Goal: Information Seeking & Learning: Check status

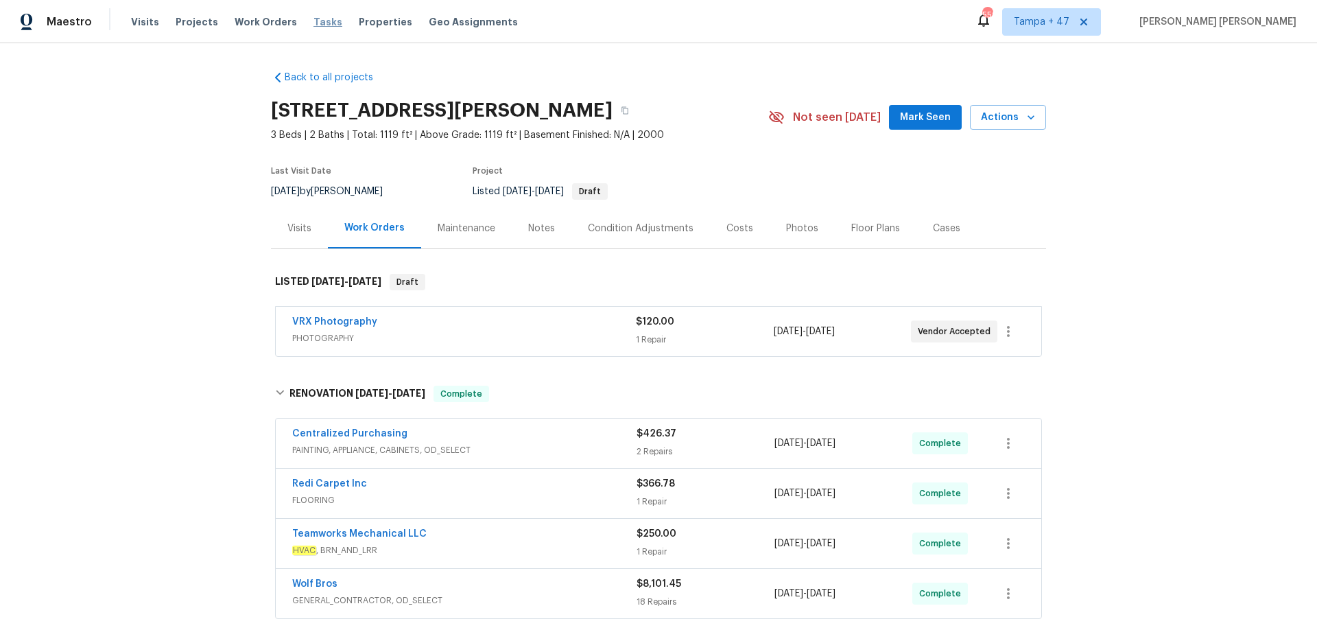
scroll to position [202, 0]
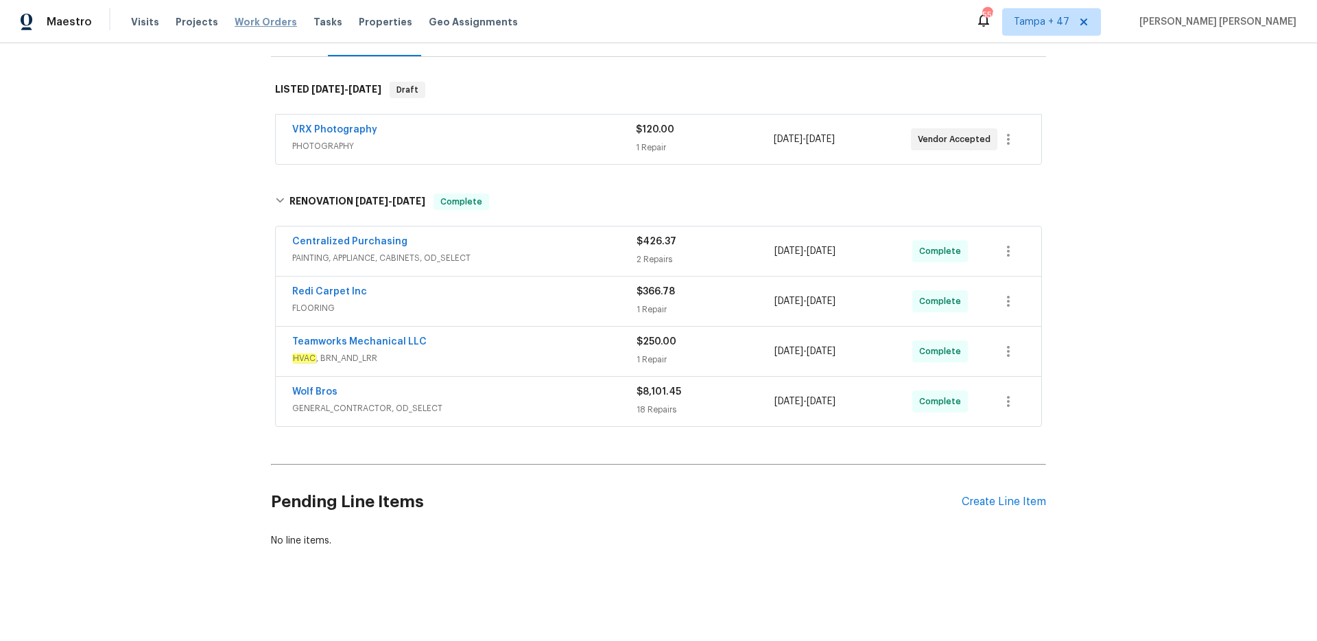
click at [261, 19] on span "Work Orders" at bounding box center [266, 22] width 62 height 14
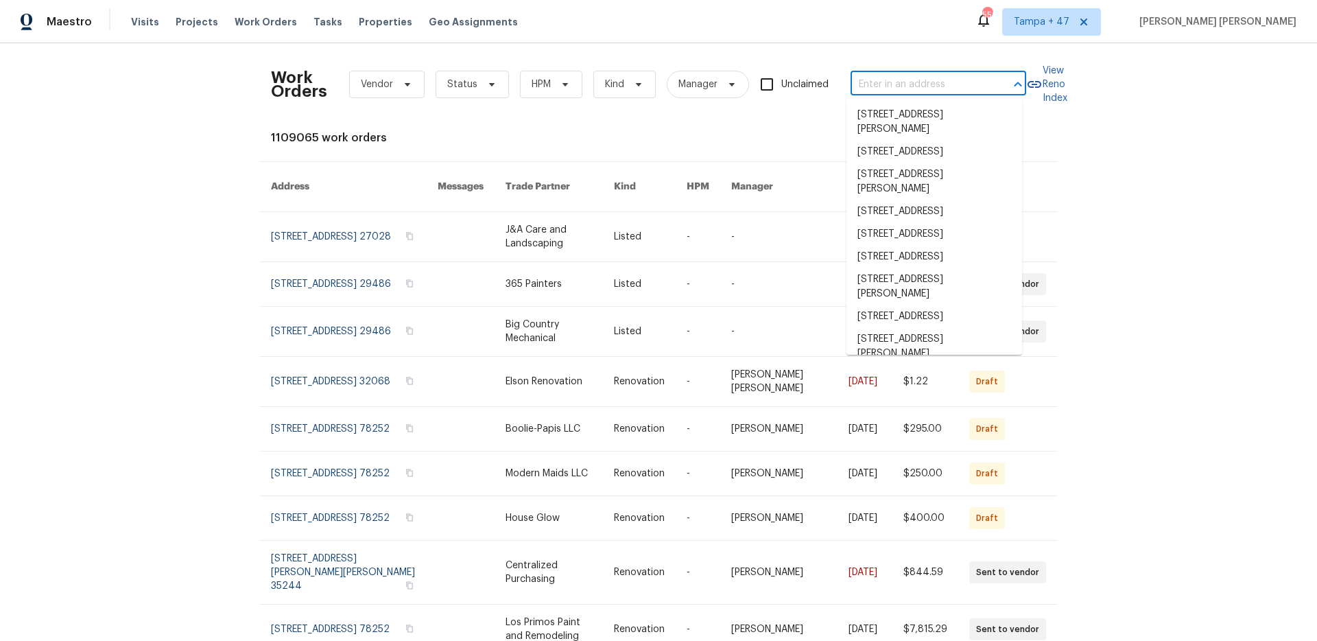
click at [894, 82] on input "text" at bounding box center [919, 84] width 137 height 21
paste input "[STREET_ADDRESS][PERSON_NAME]"
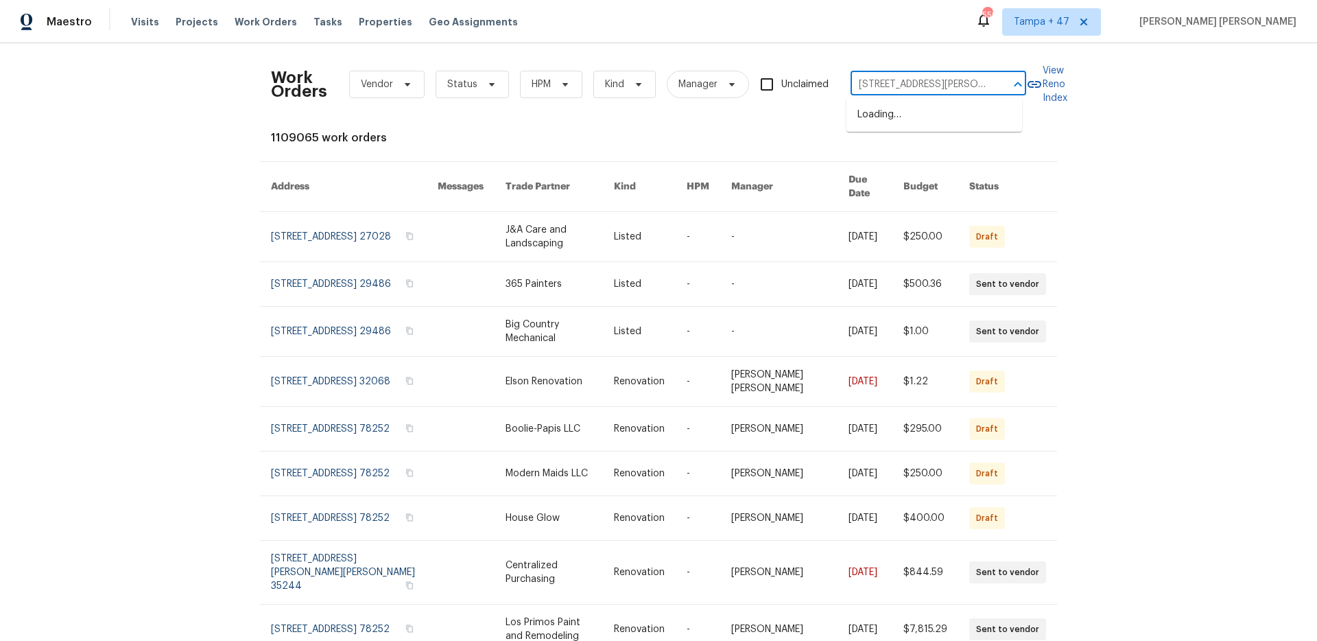
scroll to position [0, 55]
type input "[STREET_ADDRESS][PERSON_NAME]"
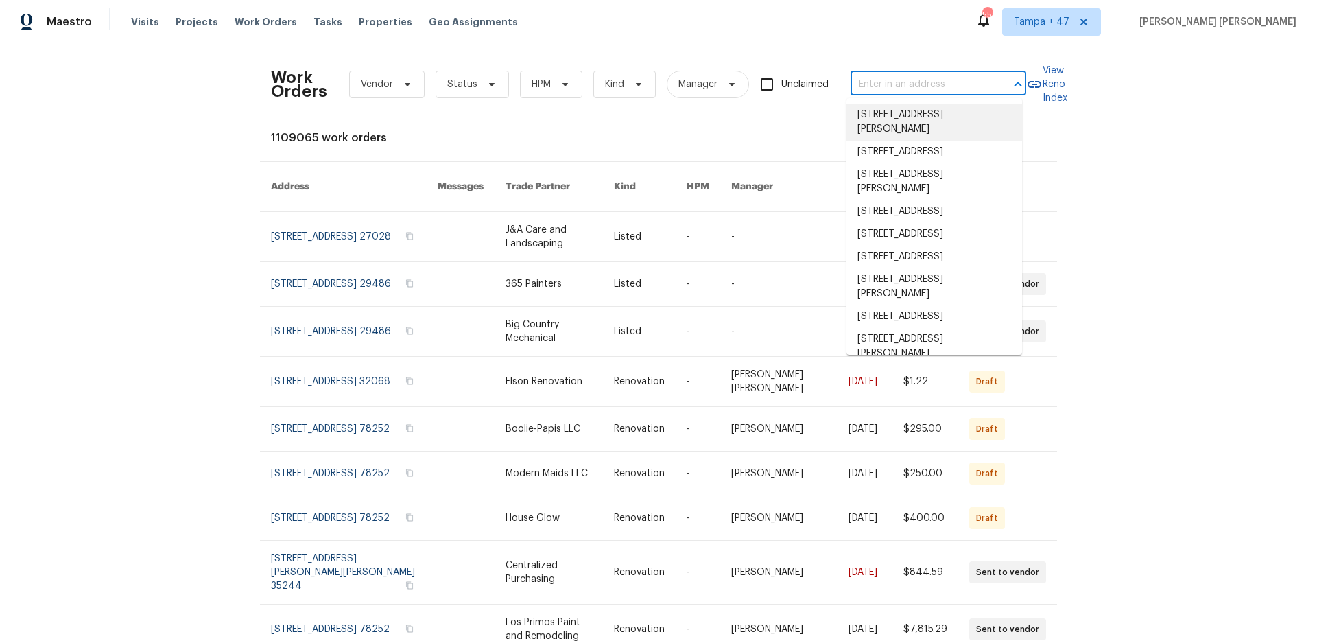
paste input "[STREET_ADDRESS][PERSON_NAME]"
type input "[STREET_ADDRESS][PERSON_NAME]"
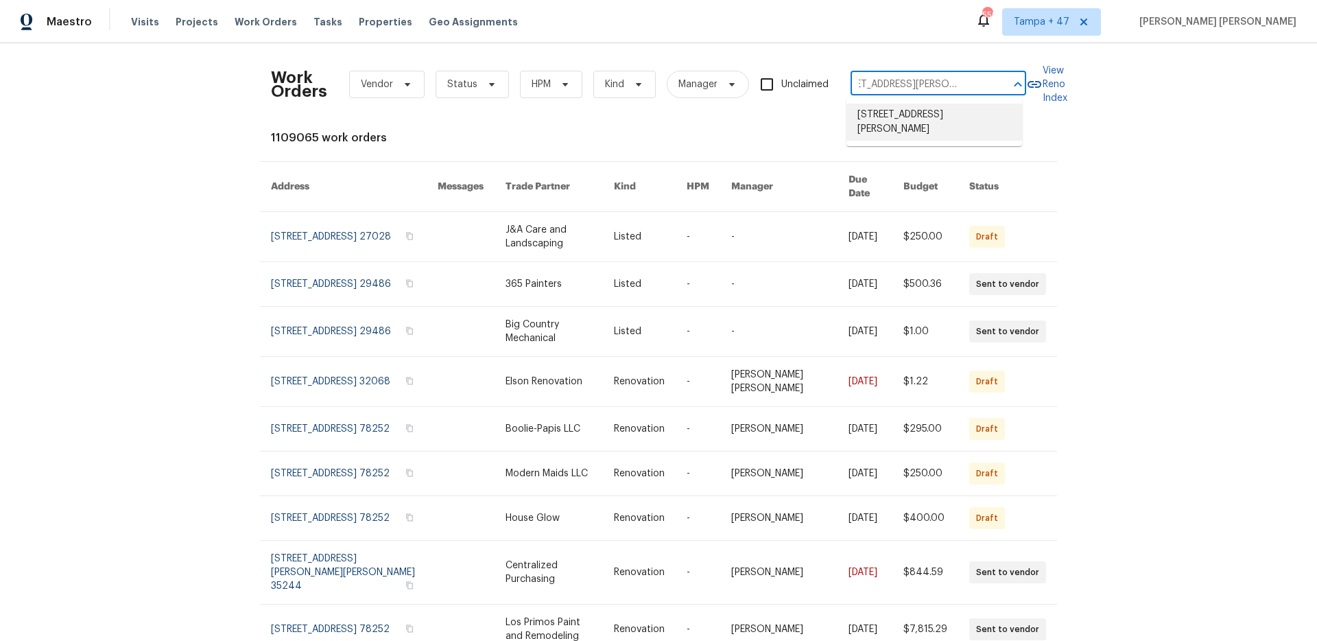
click at [900, 116] on li "[STREET_ADDRESS][PERSON_NAME]" at bounding box center [935, 122] width 176 height 37
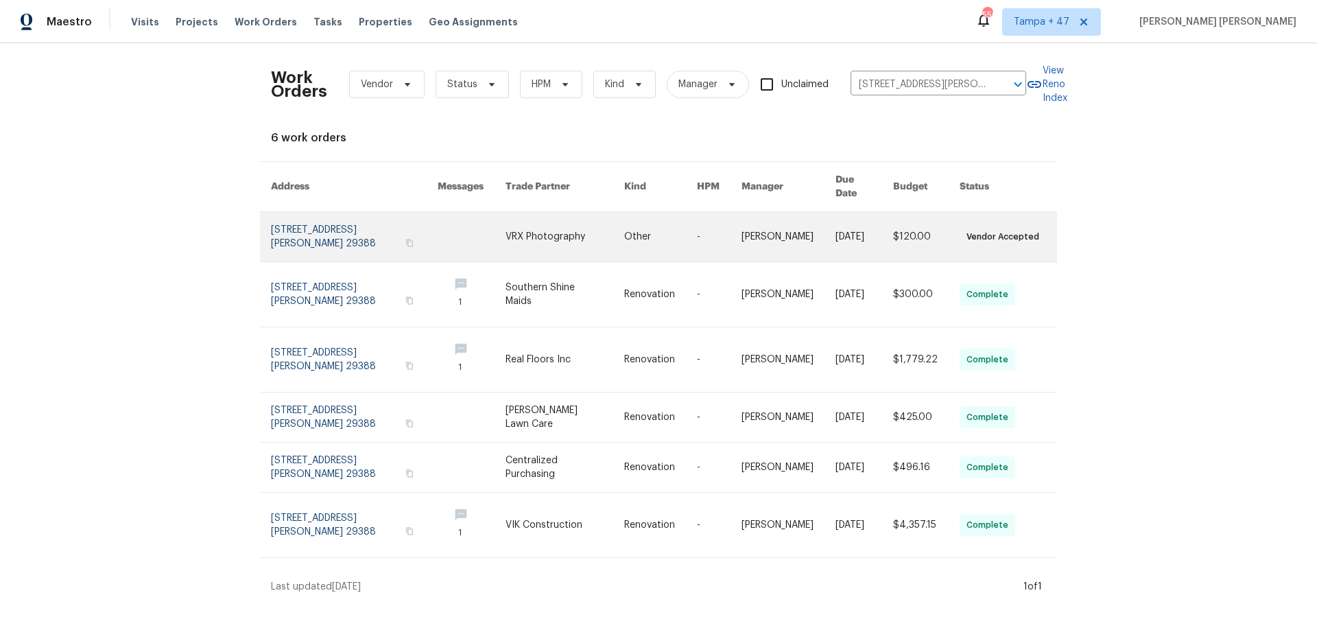
click at [814, 212] on link at bounding box center [789, 236] width 94 height 49
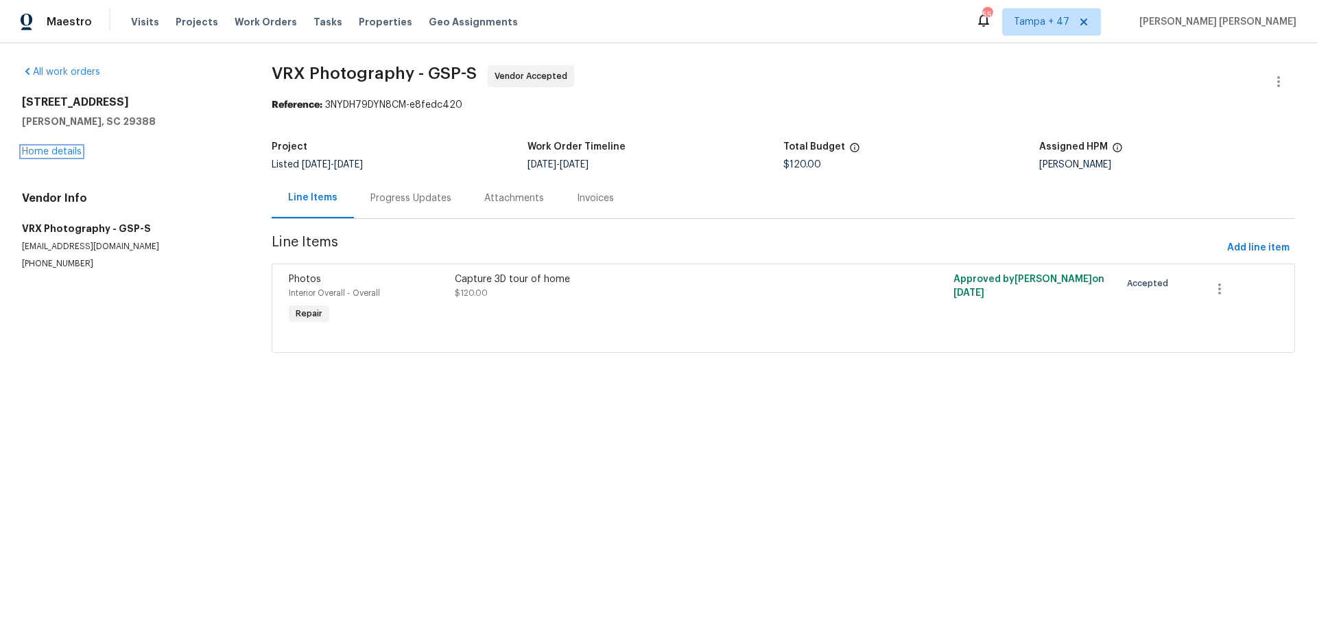
click at [44, 149] on link "Home details" at bounding box center [52, 152] width 60 height 10
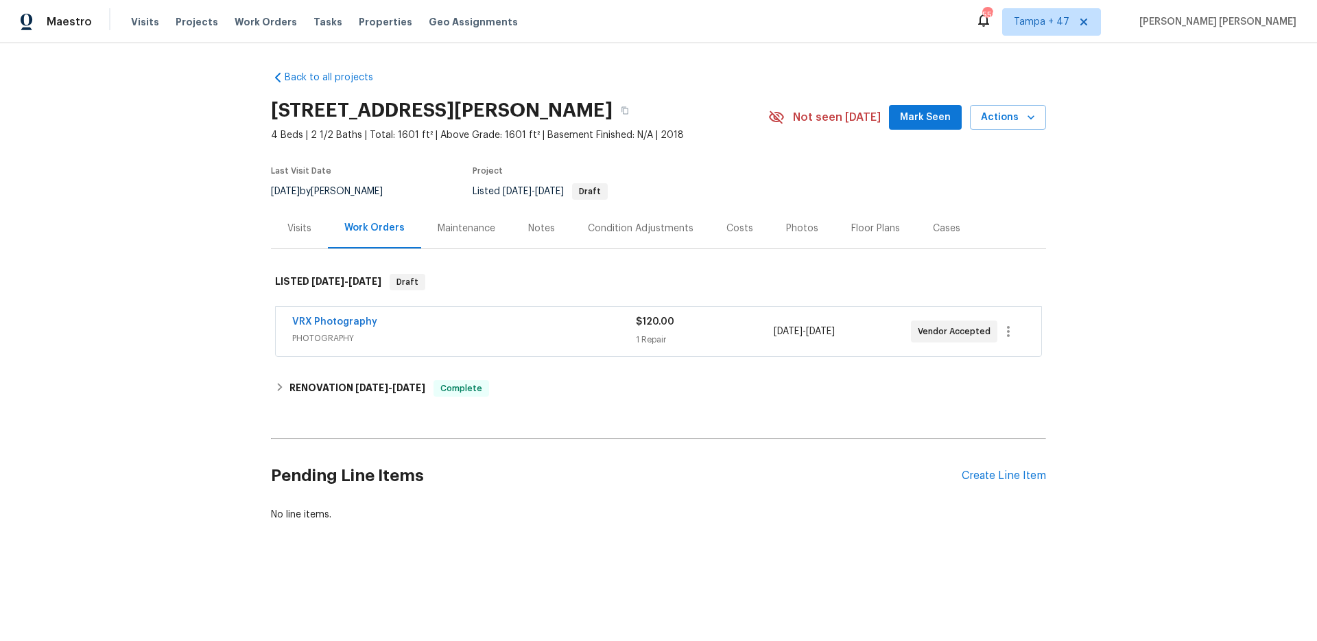
click at [292, 231] on div "Visits" at bounding box center [299, 229] width 24 height 14
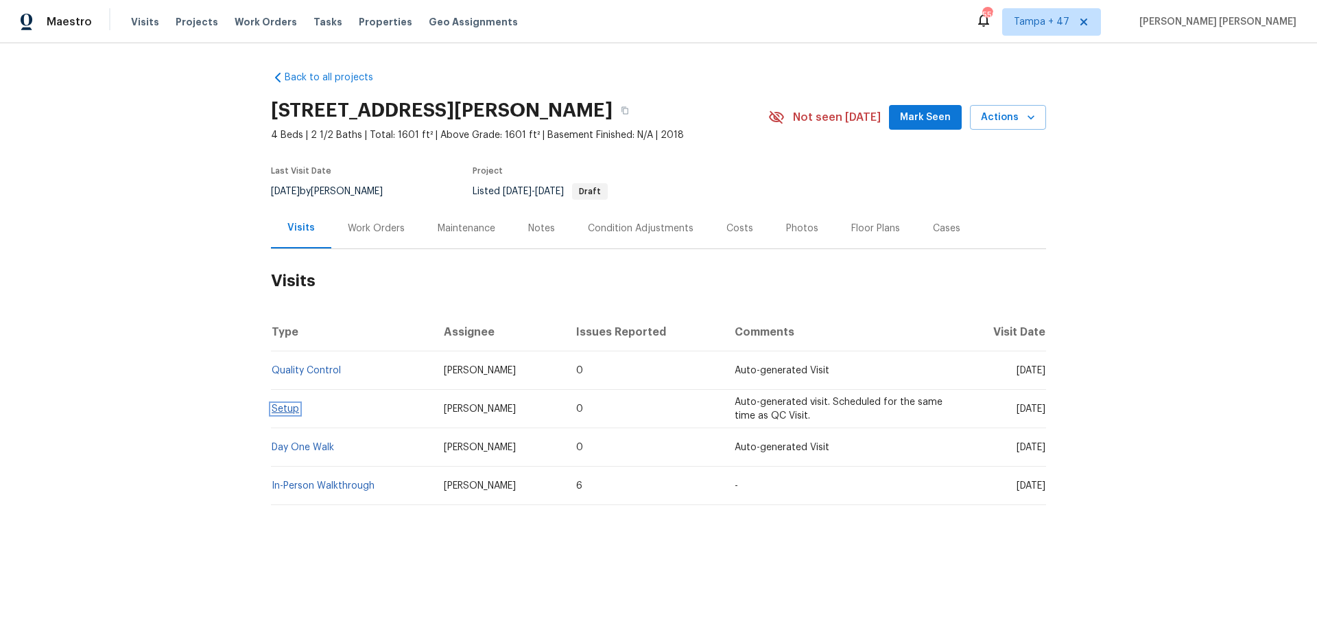
click at [275, 413] on link "Setup" at bounding box center [285, 409] width 27 height 10
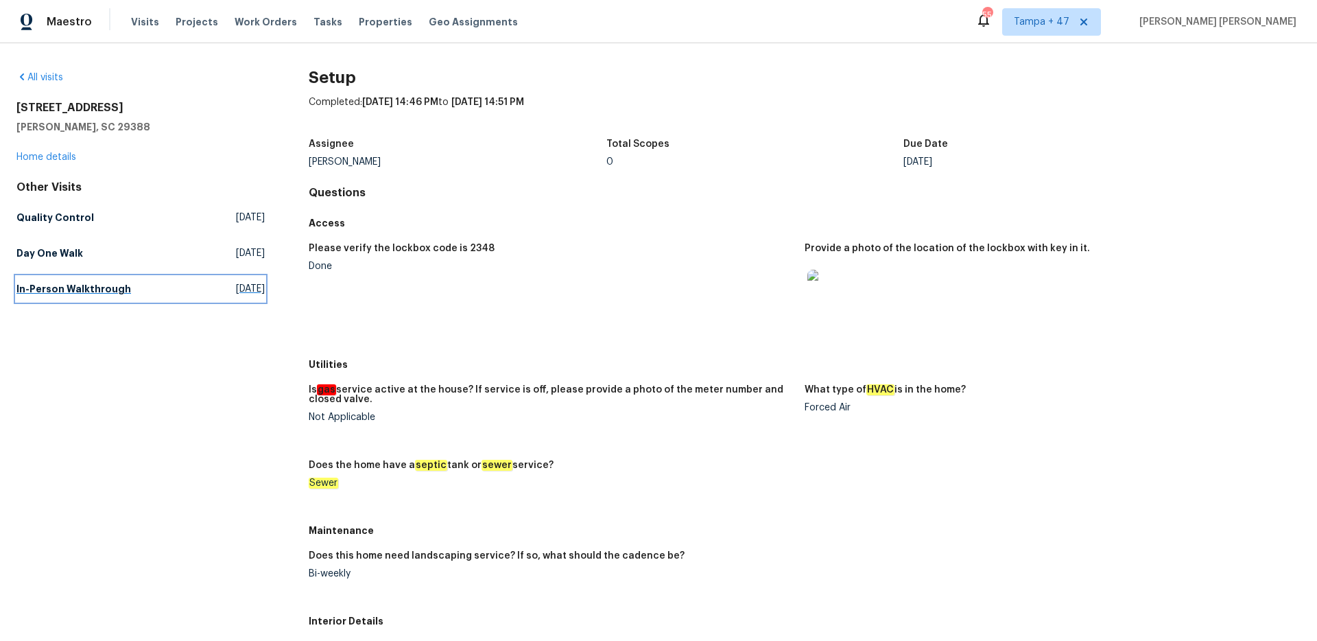
click at [86, 286] on h5 "In-Person Walkthrough" at bounding box center [73, 289] width 115 height 14
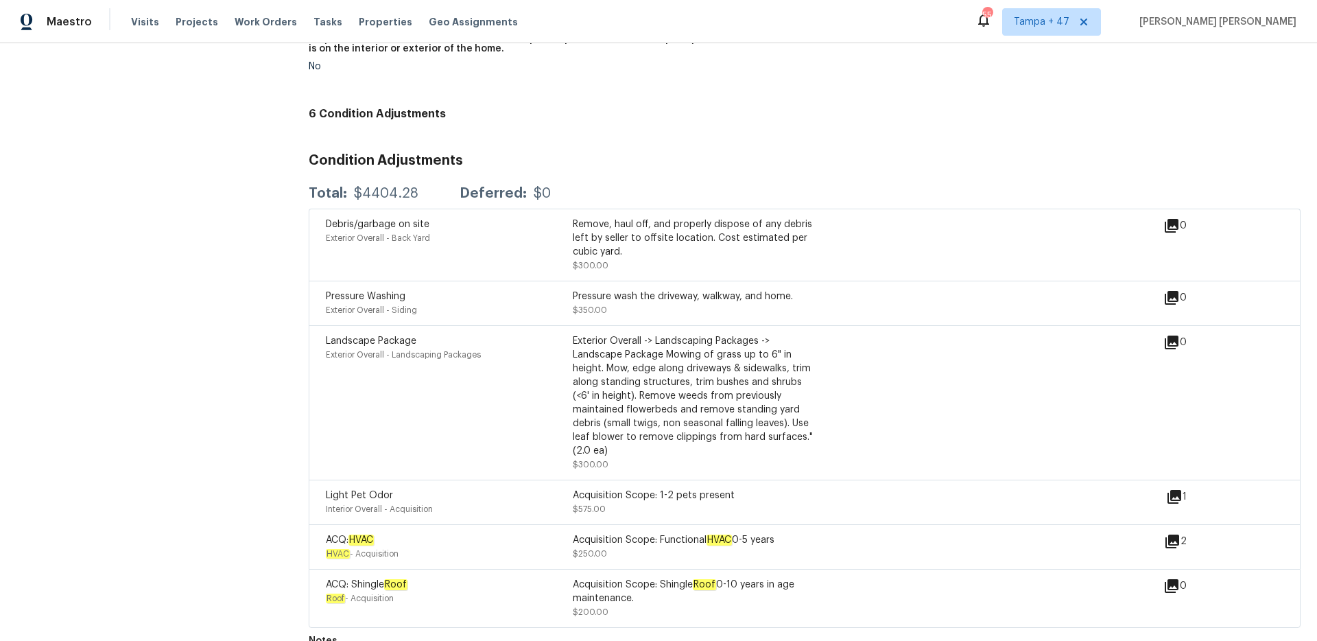
scroll to position [1002, 0]
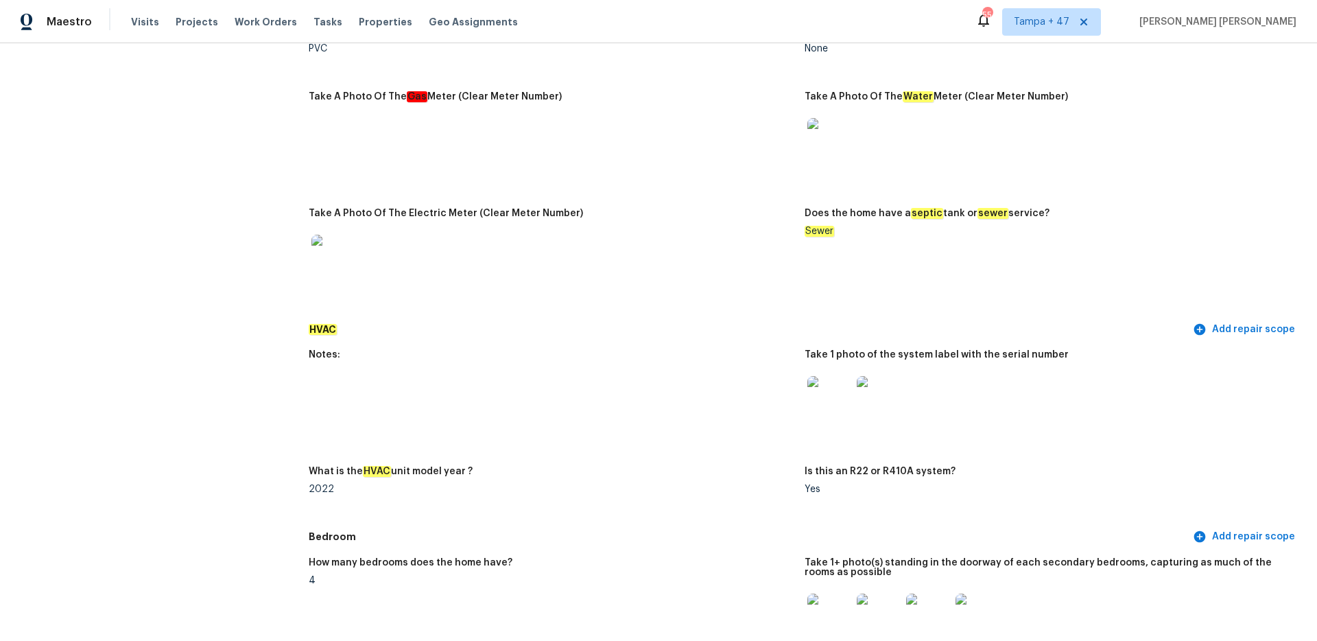
click at [825, 382] on img at bounding box center [829, 398] width 44 height 44
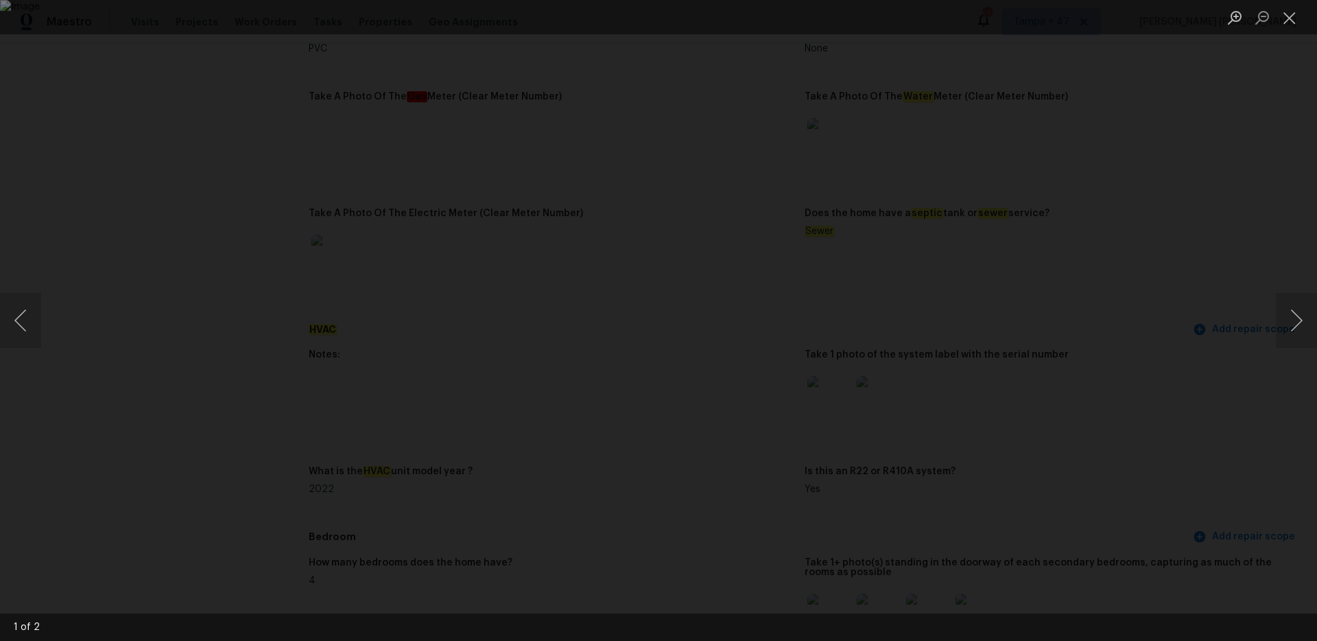
click at [253, 168] on div "Lightbox" at bounding box center [658, 320] width 1317 height 641
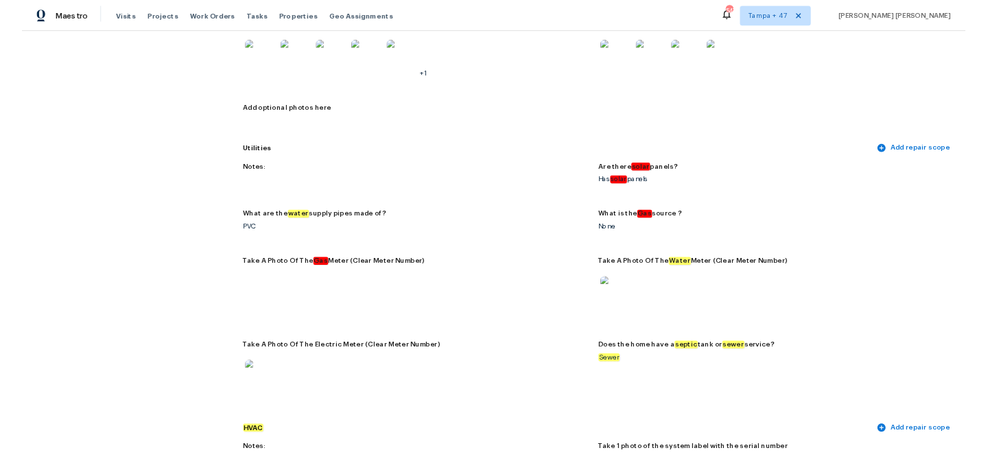
scroll to position [0, 0]
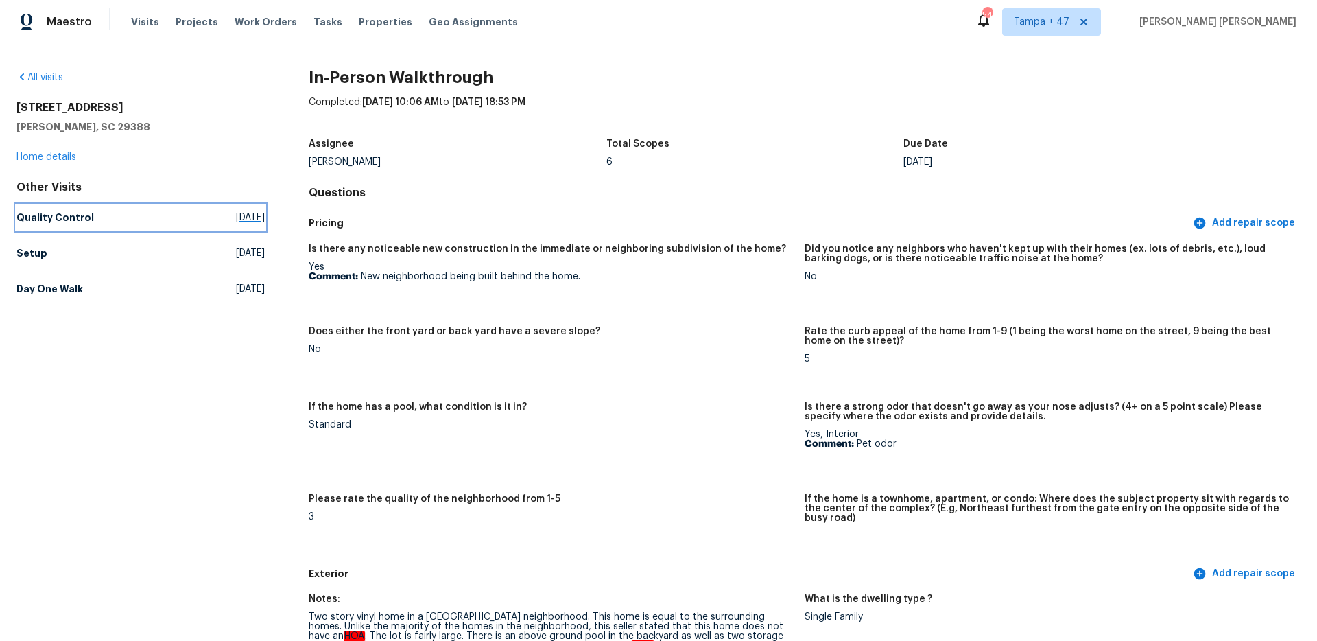
click at [19, 224] on link "Quality Control Mon, Sep 15 2025" at bounding box center [140, 217] width 248 height 25
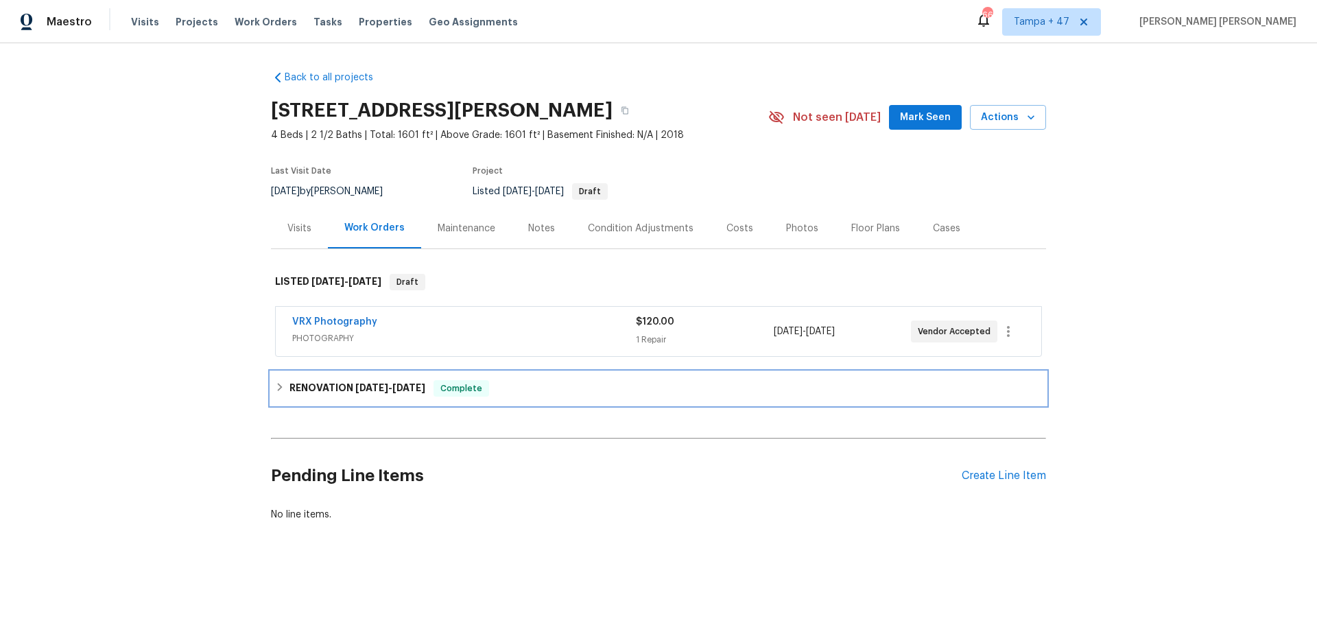
click at [413, 383] on span "[DATE]" at bounding box center [408, 388] width 33 height 10
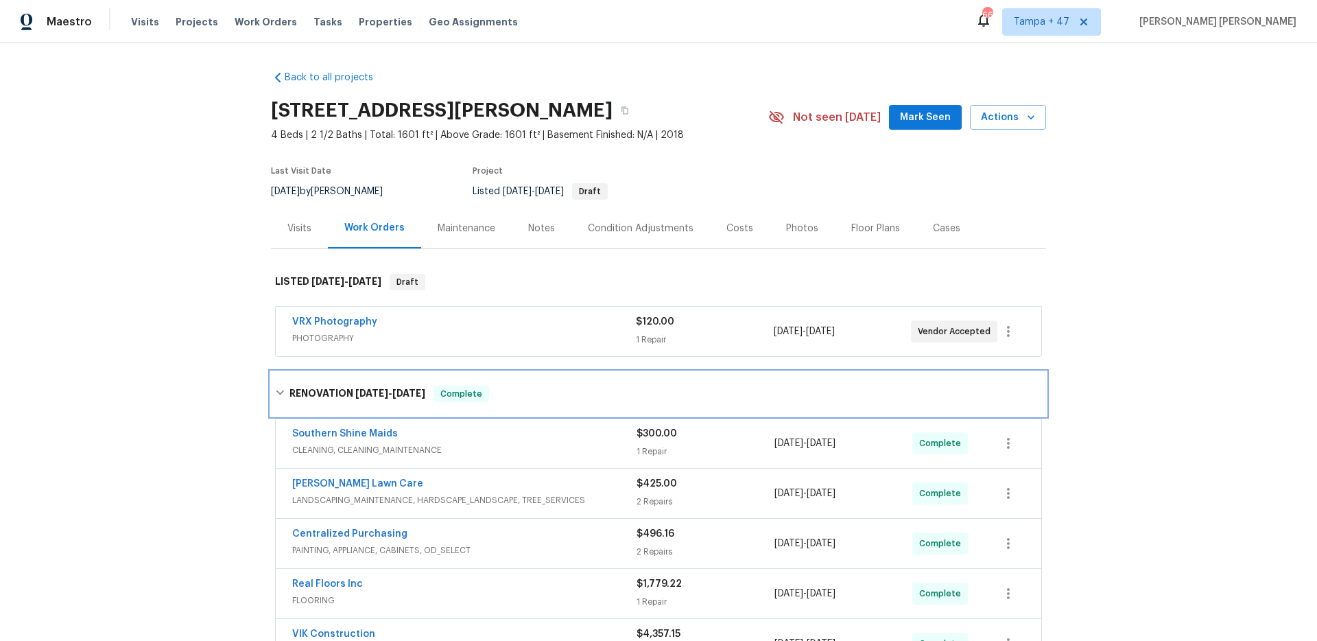
scroll to position [252, 0]
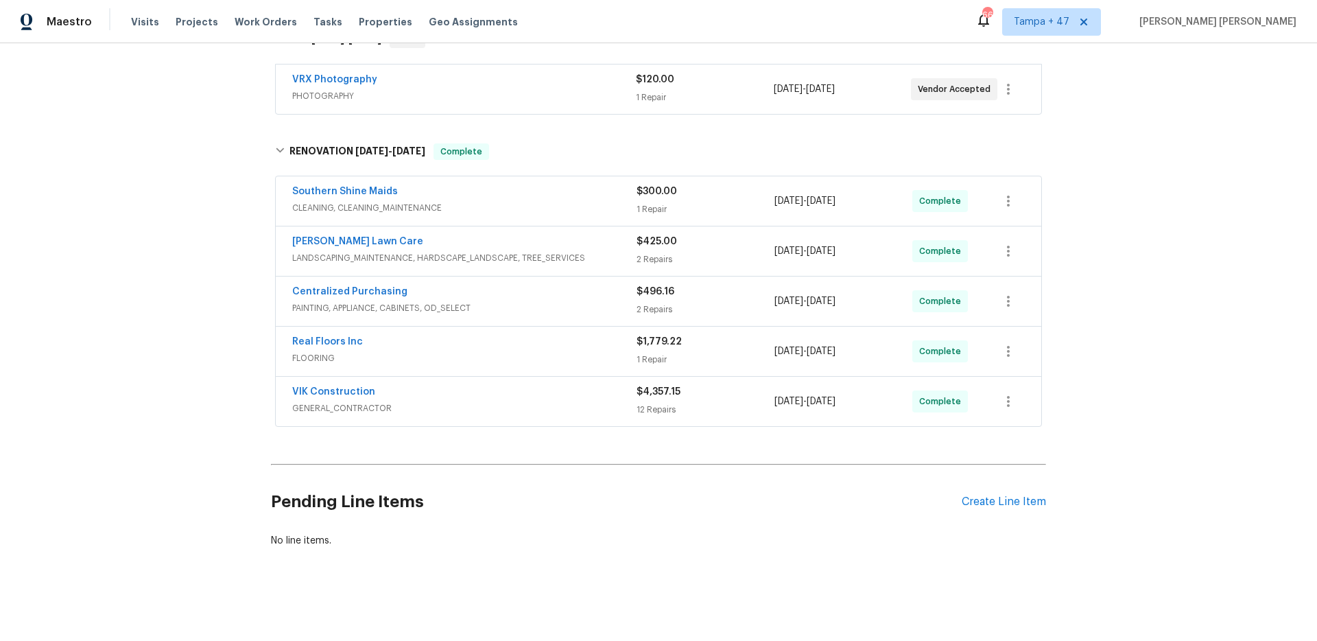
drag, startPoint x: 552, startPoint y: 402, endPoint x: 561, endPoint y: 364, distance: 38.8
click at [552, 403] on span "GENERAL_CONTRACTOR" at bounding box center [464, 408] width 344 height 14
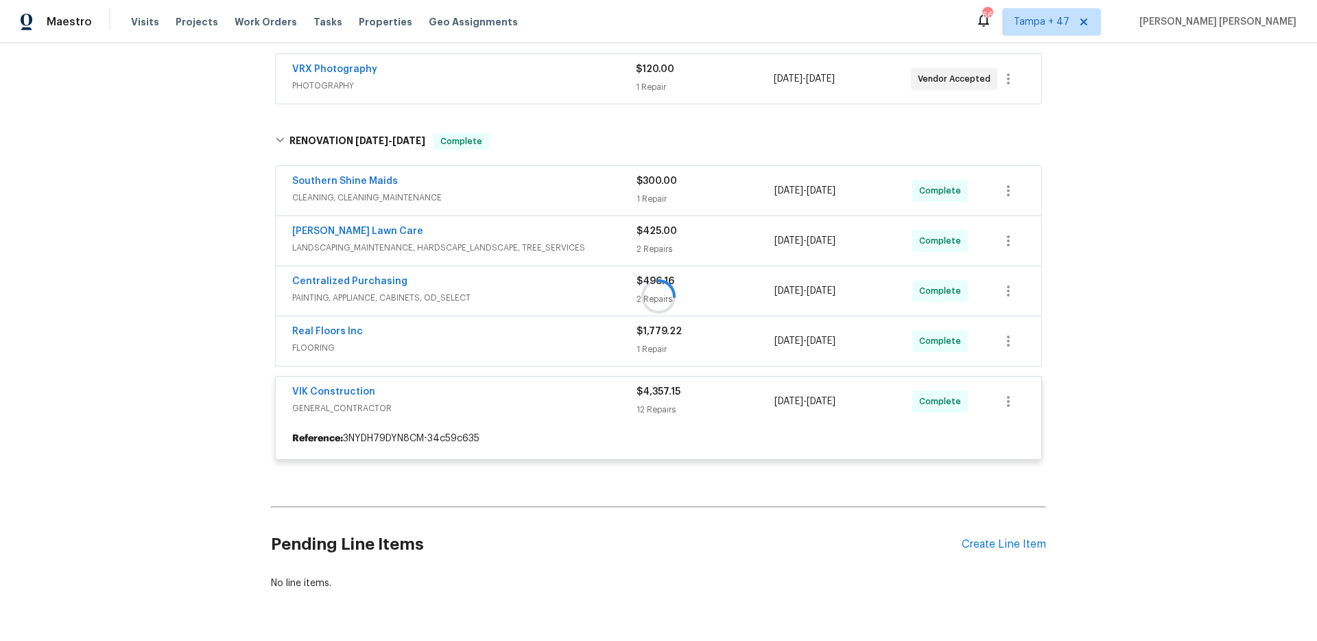
click at [569, 335] on div at bounding box center [658, 296] width 775 height 354
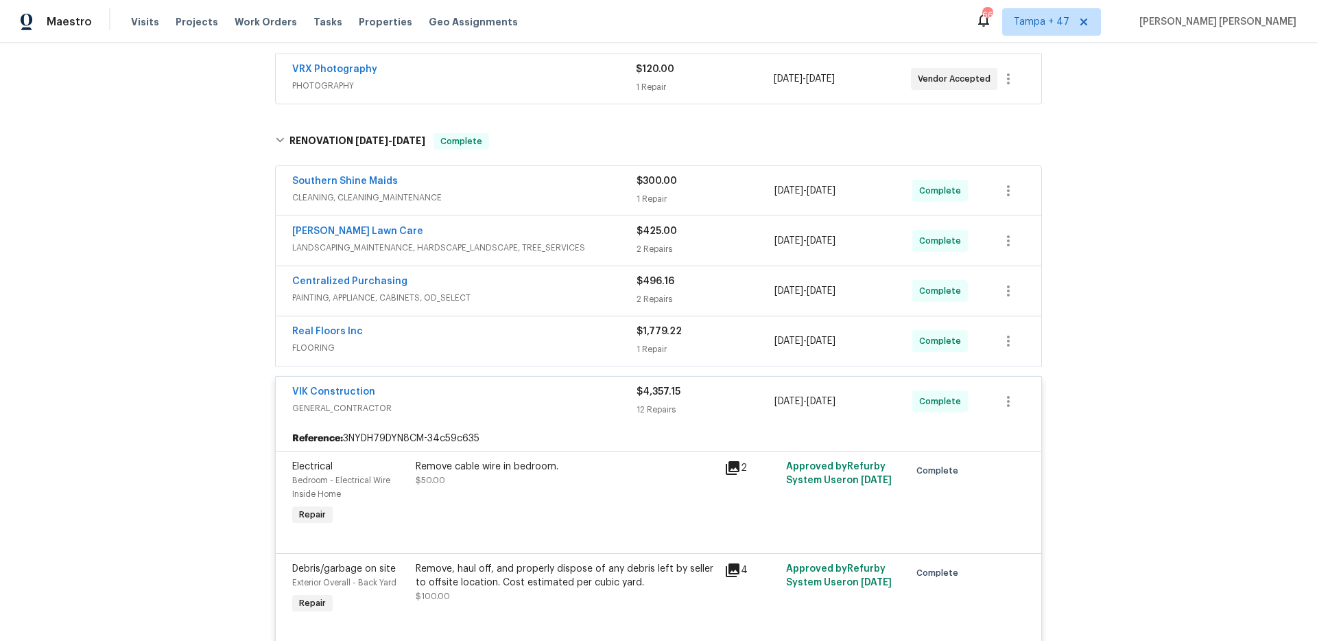
click at [573, 333] on div "Real Floors Inc" at bounding box center [464, 332] width 344 height 16
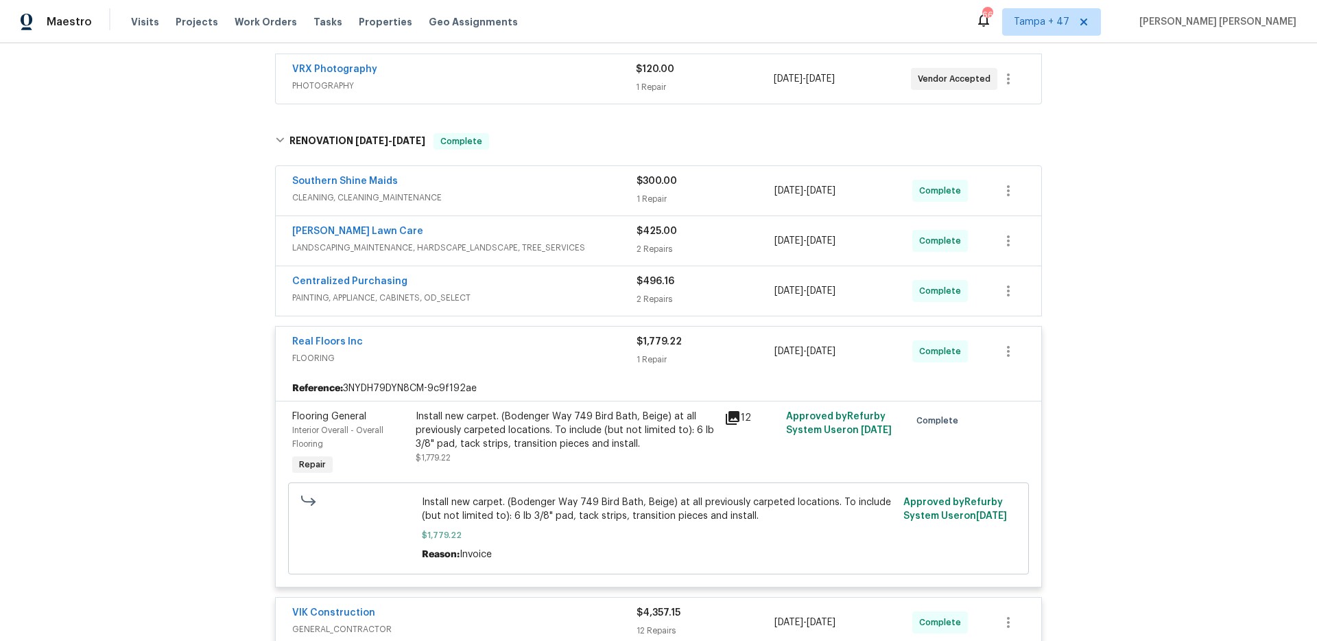
click at [581, 285] on div "Centralized Purchasing" at bounding box center [464, 282] width 344 height 16
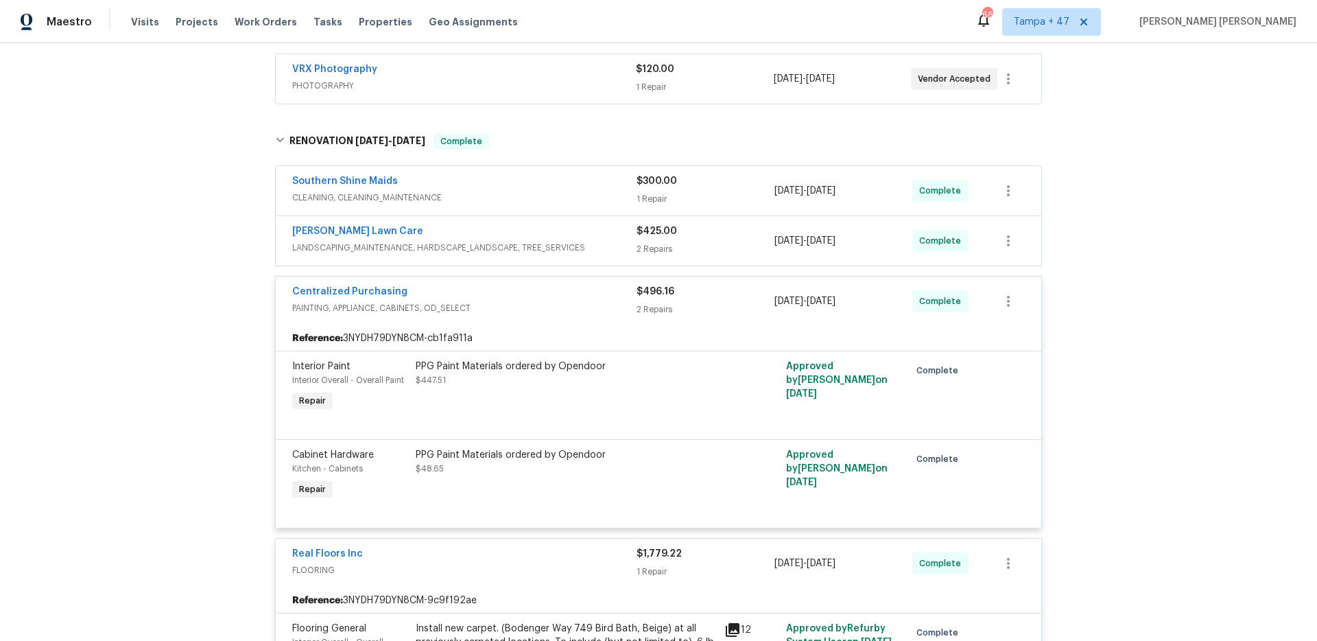
click at [601, 237] on div "[PERSON_NAME] Lawn Care" at bounding box center [464, 232] width 344 height 16
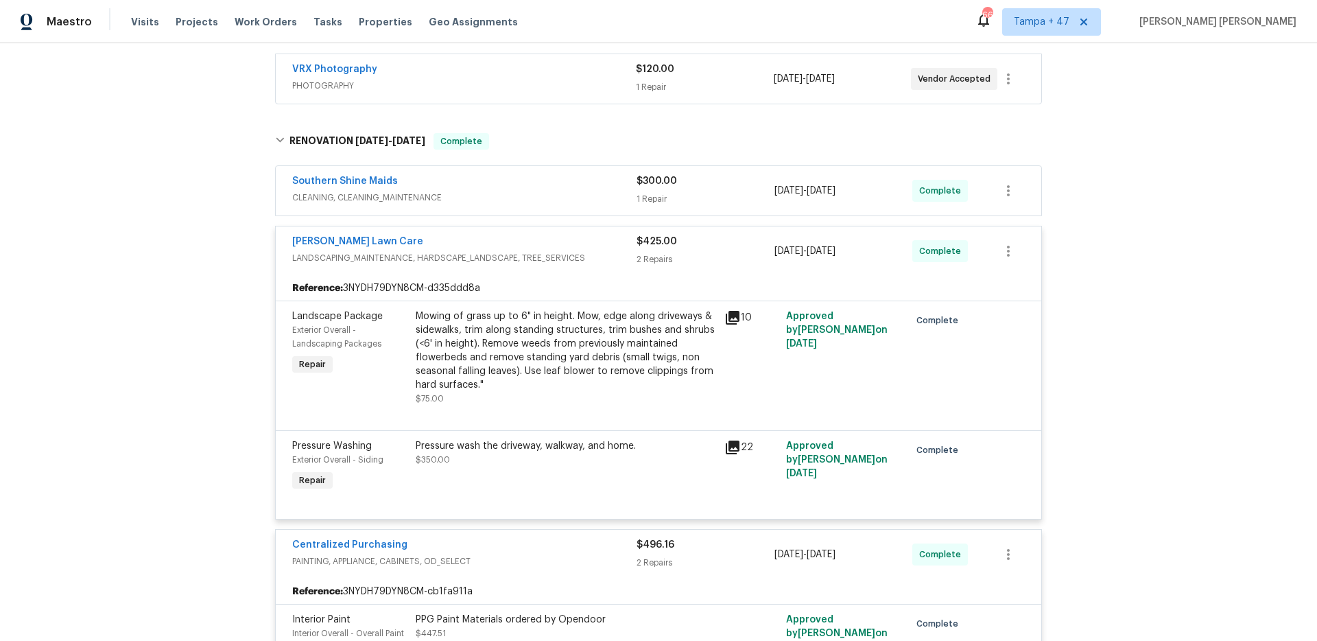
click at [602, 202] on span "CLEANING, CLEANING_MAINTENANCE" at bounding box center [464, 198] width 344 height 14
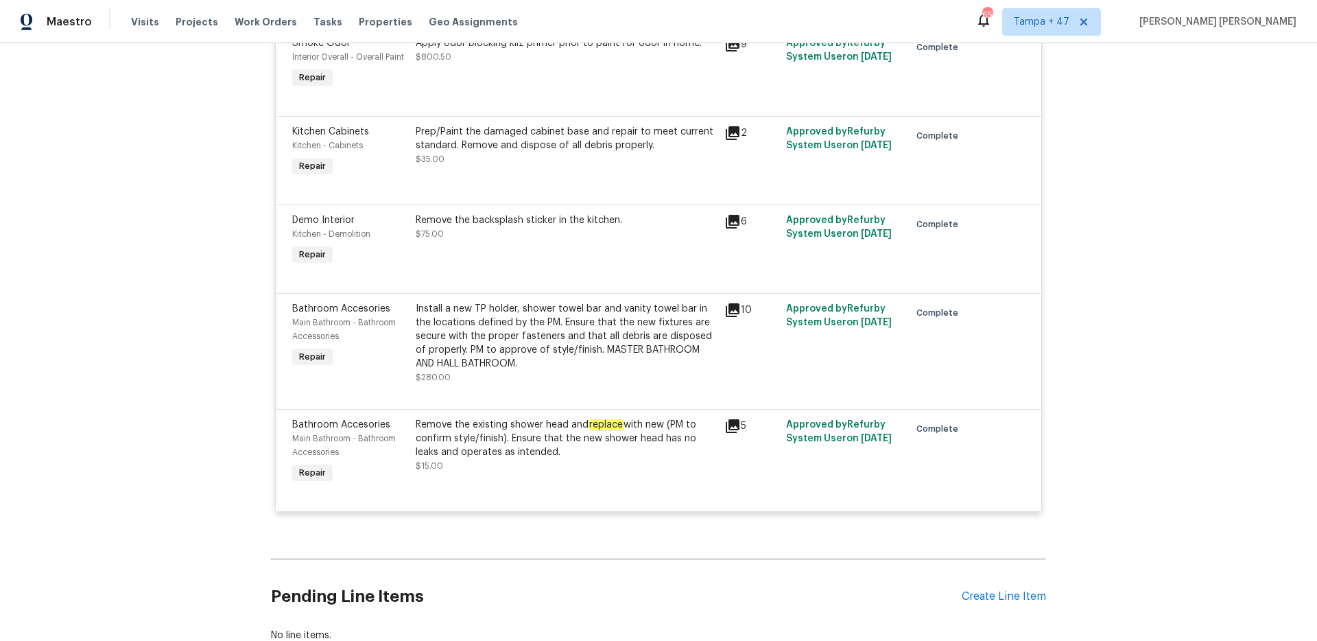
scroll to position [2697, 0]
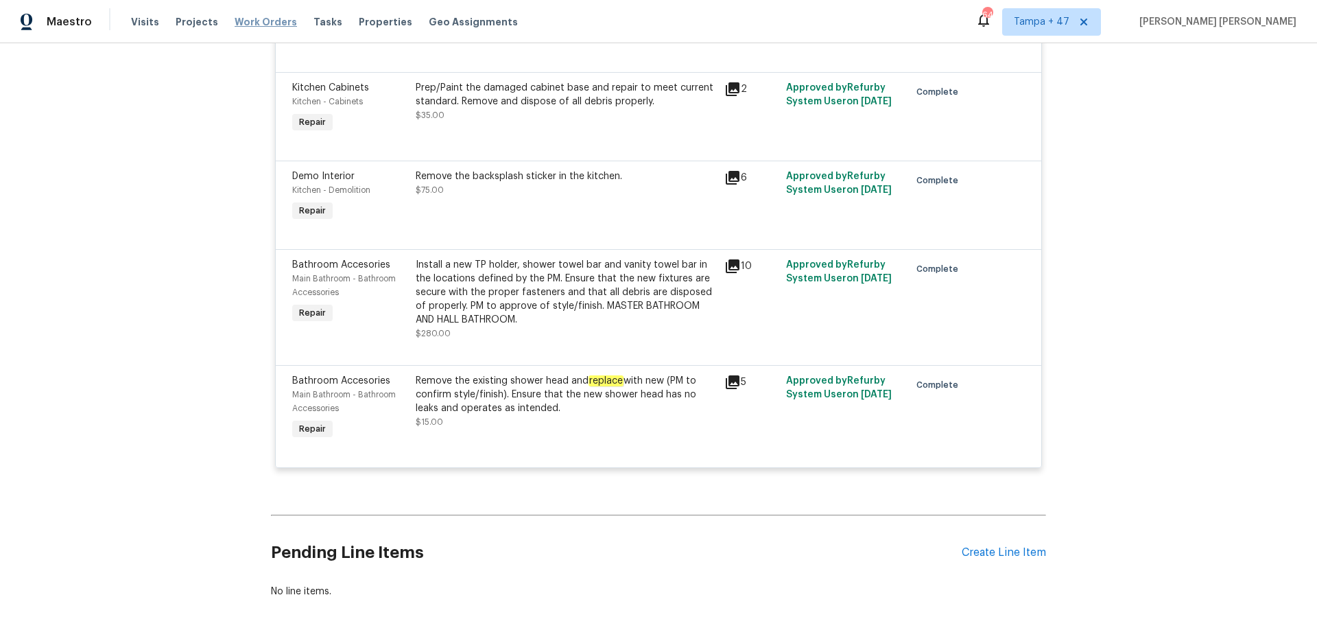
click at [249, 27] on span "Work Orders" at bounding box center [266, 22] width 62 height 14
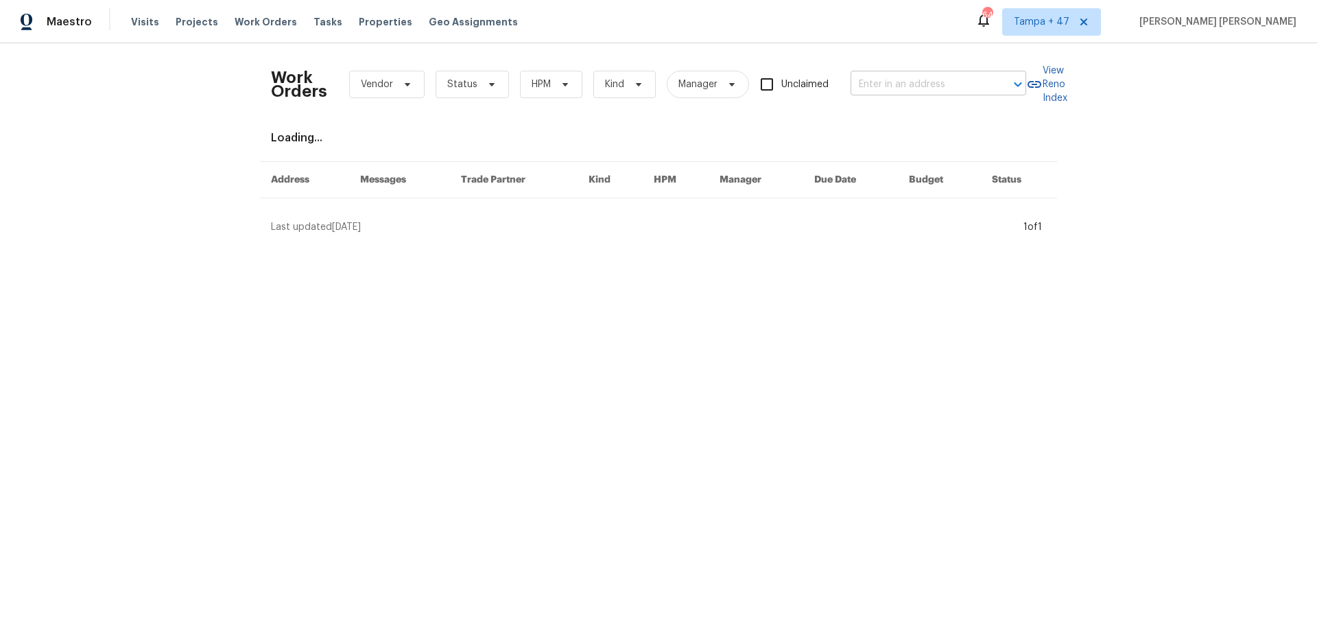
click at [855, 85] on input "text" at bounding box center [919, 84] width 137 height 21
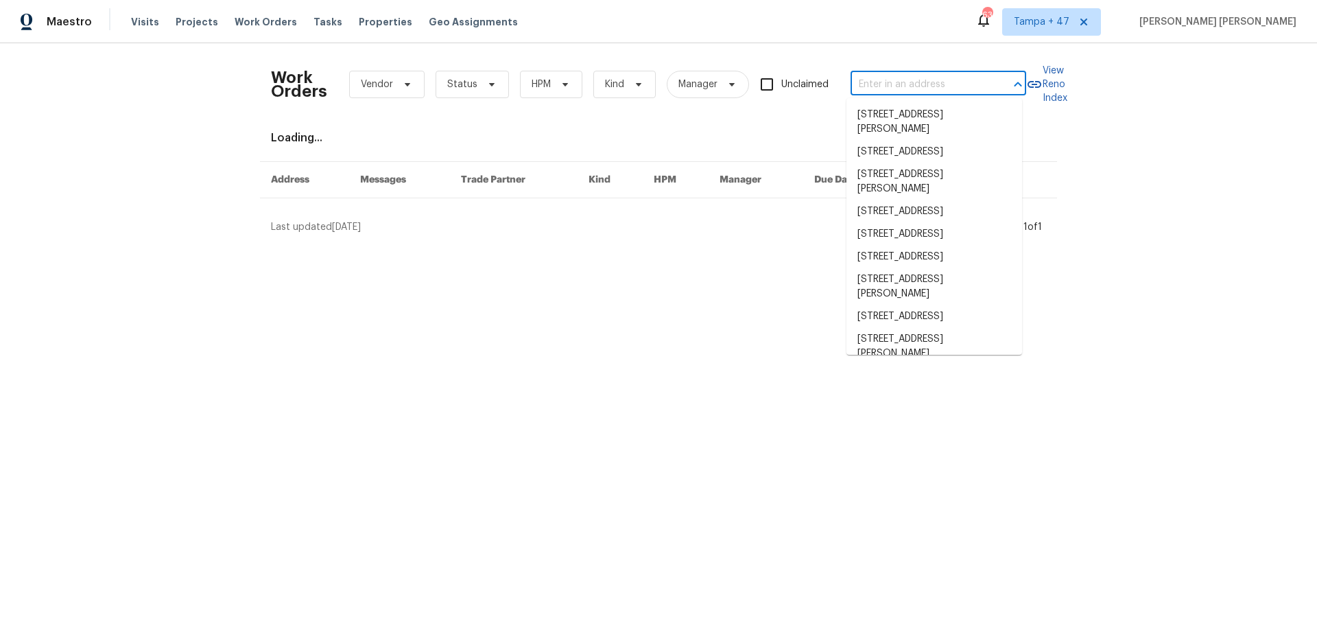
paste input "[STREET_ADDRESS][PERSON_NAME]"
type input "[STREET_ADDRESS][PERSON_NAME]"
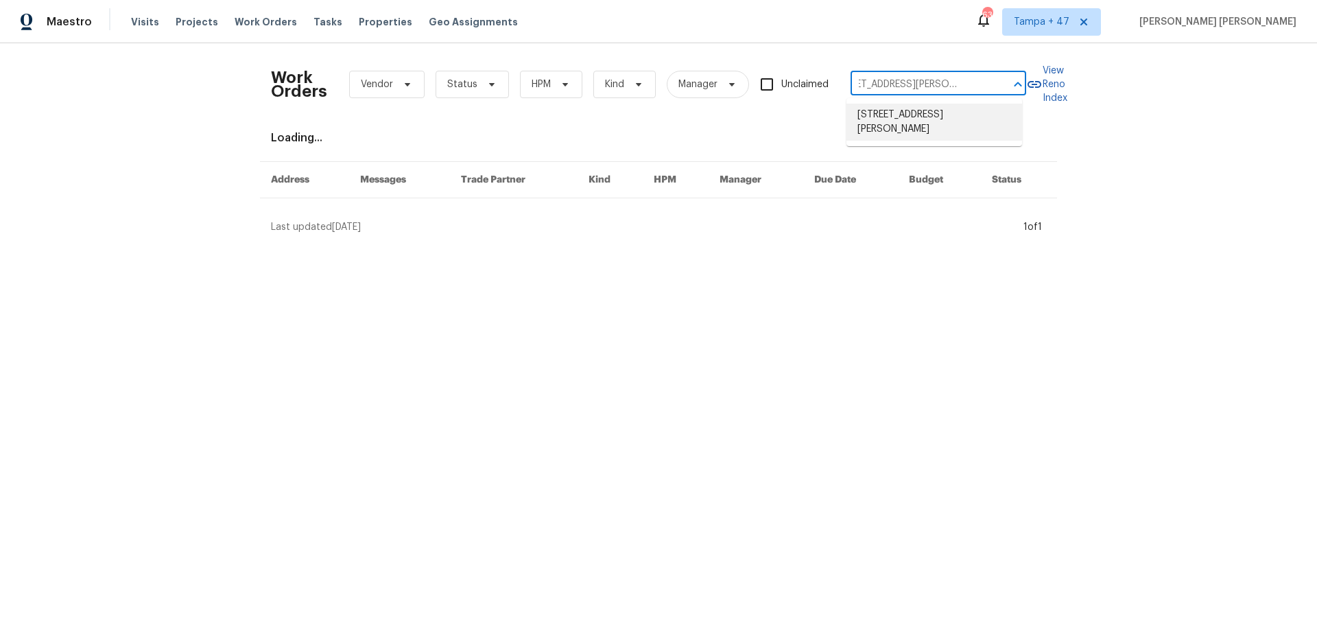
click at [893, 115] on li "[STREET_ADDRESS][PERSON_NAME]" at bounding box center [935, 122] width 176 height 37
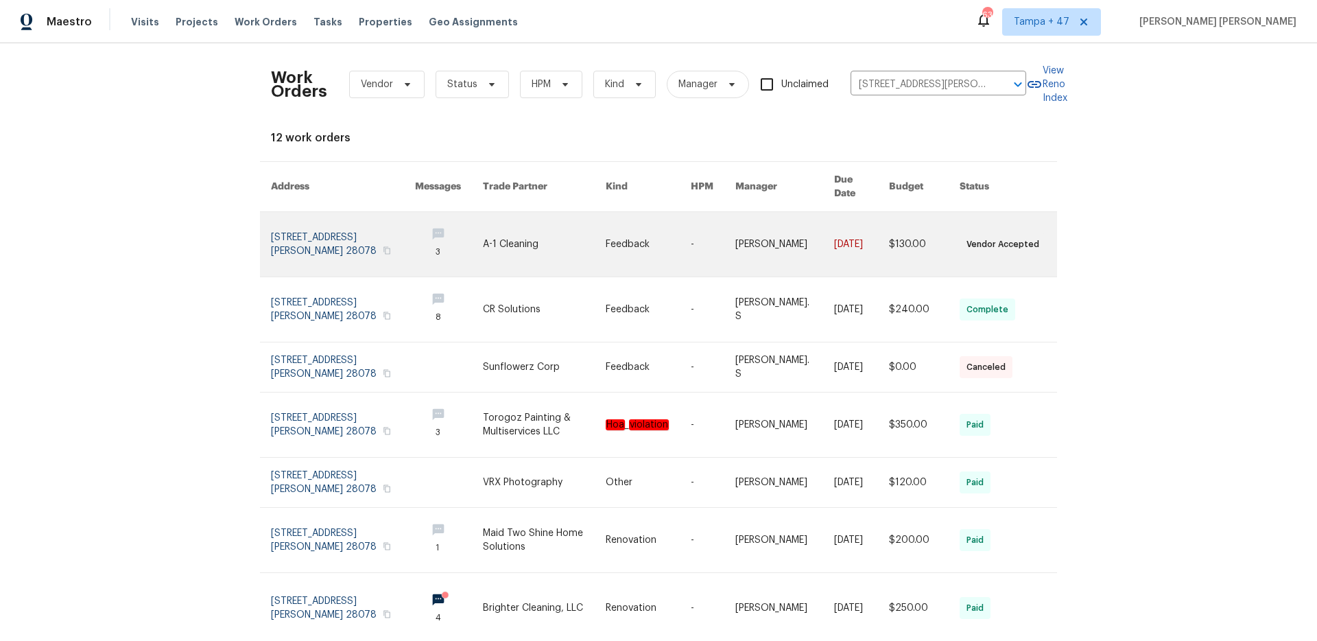
click at [979, 248] on link at bounding box center [1014, 244] width 108 height 64
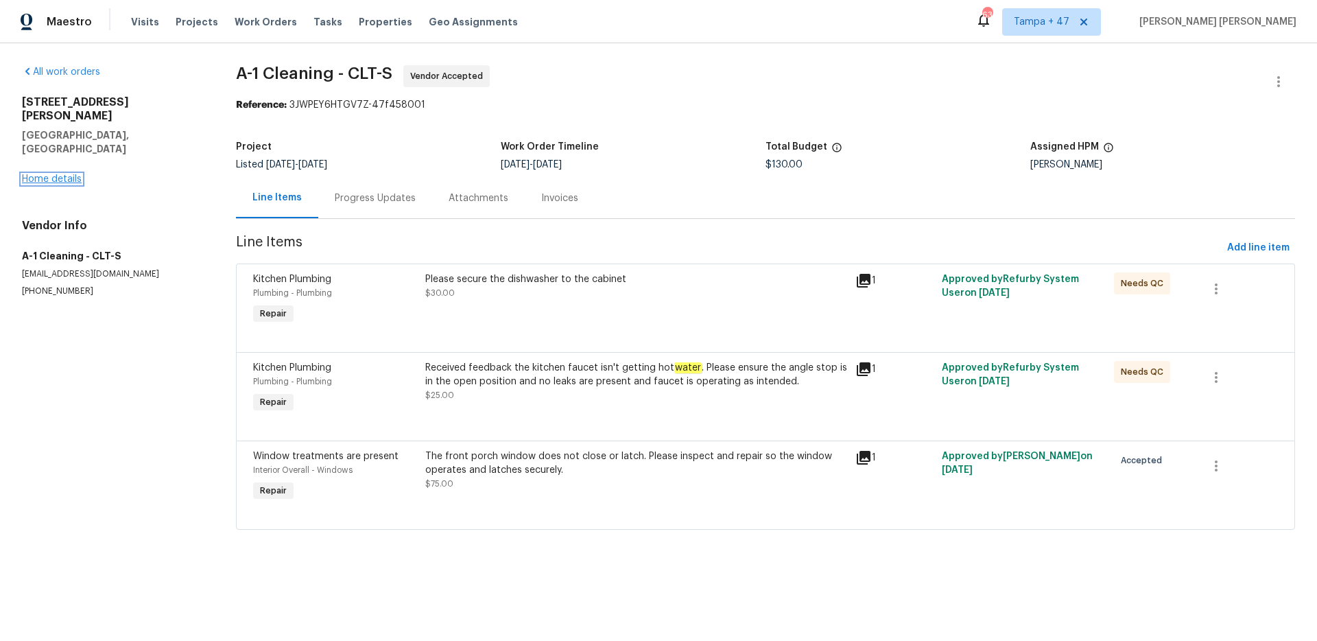
click at [41, 174] on link "Home details" at bounding box center [52, 179] width 60 height 10
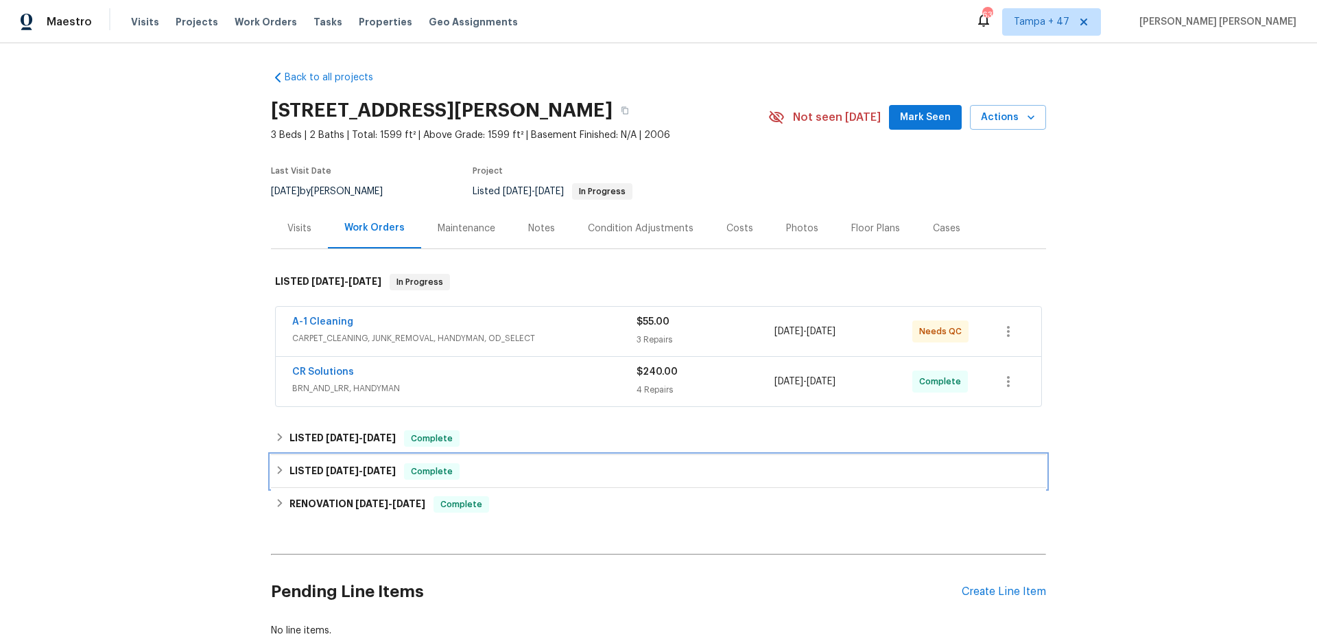
click at [391, 477] on h6 "LISTED [DATE] - [DATE]" at bounding box center [343, 471] width 106 height 16
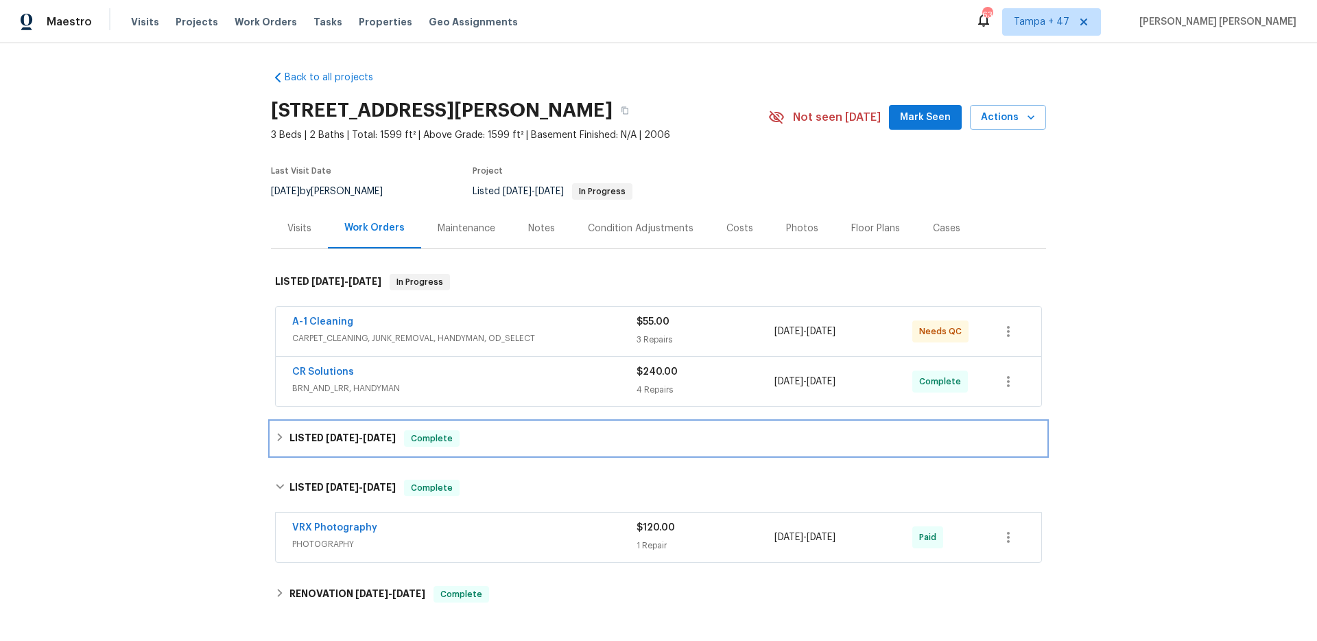
click at [422, 427] on div "LISTED [DATE] - [DATE] Complete" at bounding box center [658, 438] width 775 height 33
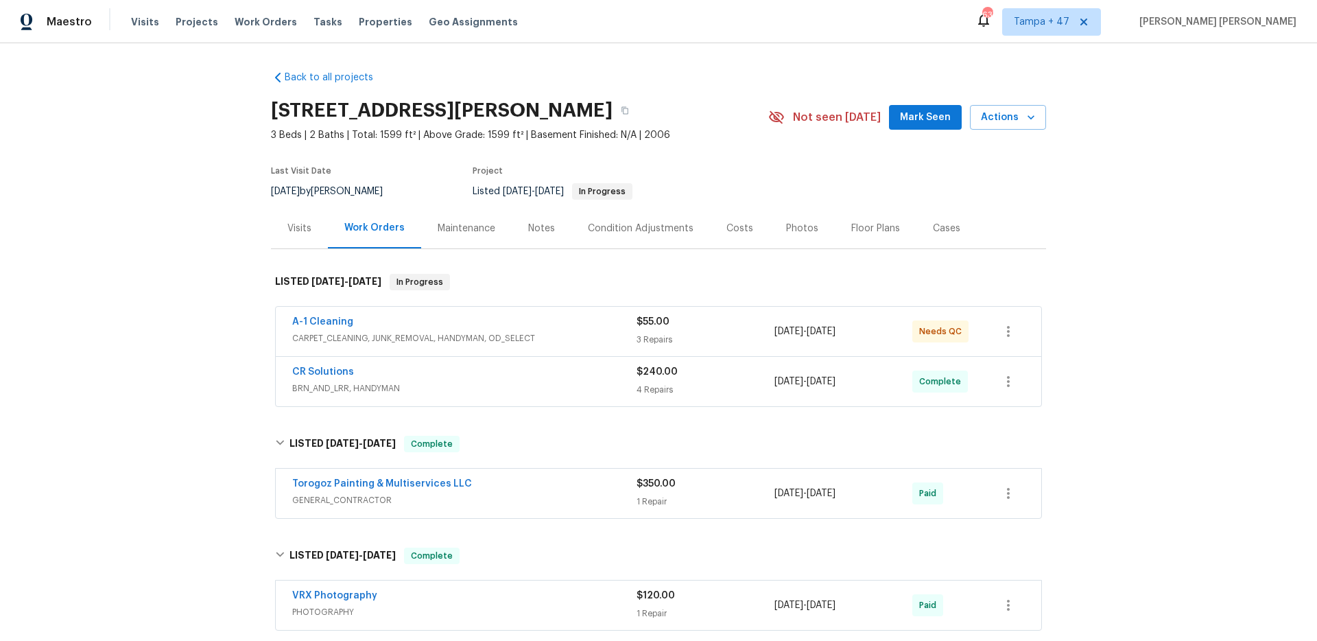
click at [458, 393] on span "BRN_AND_LRR, HANDYMAN" at bounding box center [464, 388] width 344 height 14
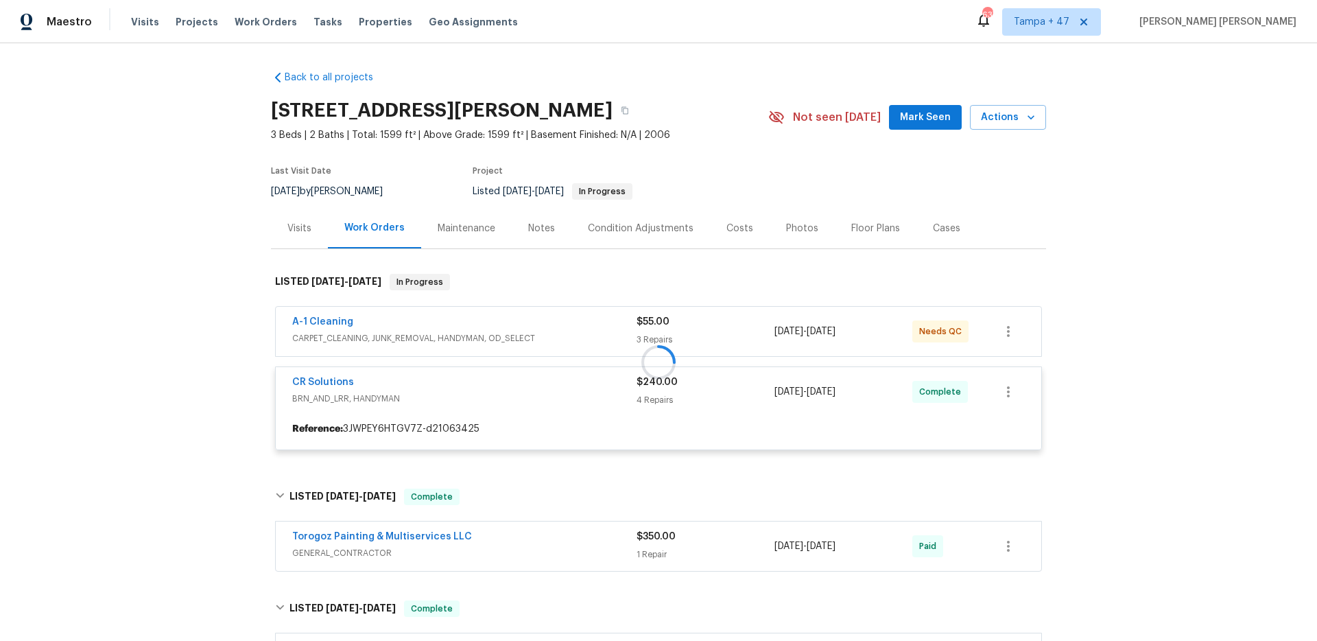
click at [519, 331] on div at bounding box center [658, 362] width 775 height 204
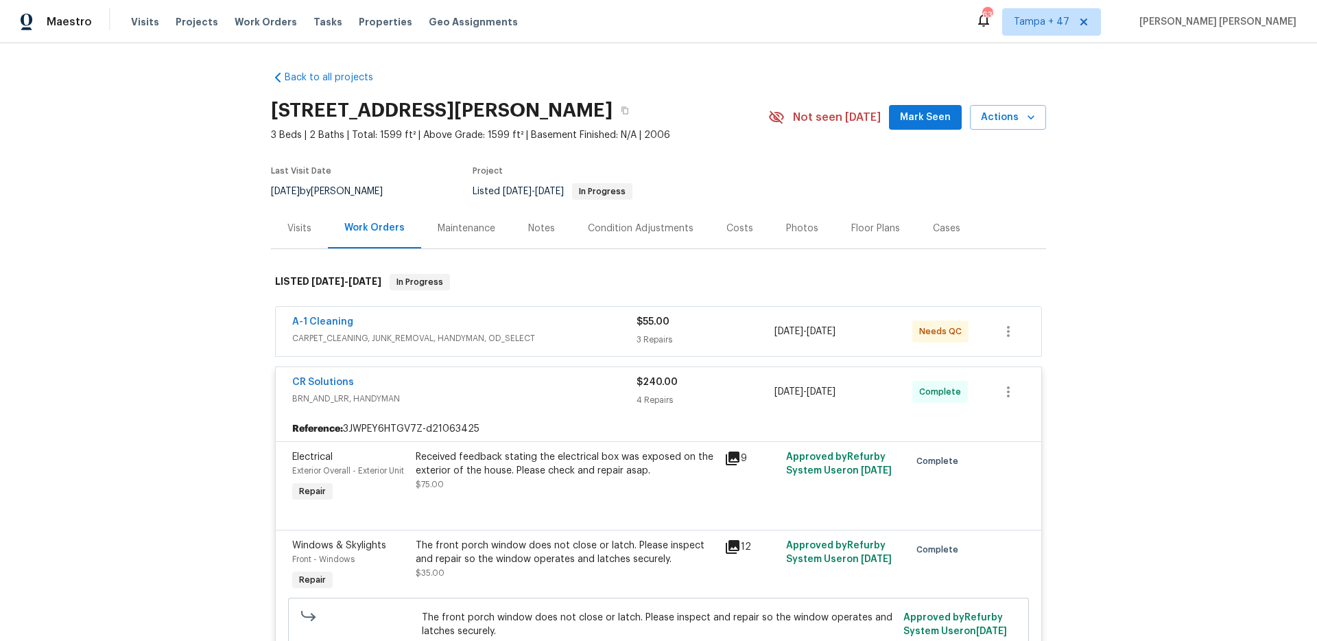
drag, startPoint x: 545, startPoint y: 318, endPoint x: 547, endPoint y: 308, distance: 9.8
click at [545, 318] on div "A-1 Cleaning" at bounding box center [464, 323] width 344 height 16
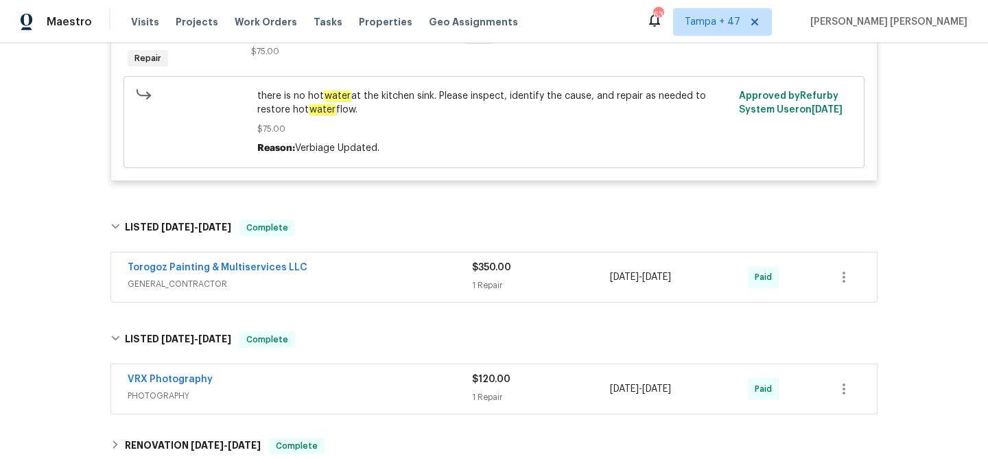
scroll to position [1329, 0]
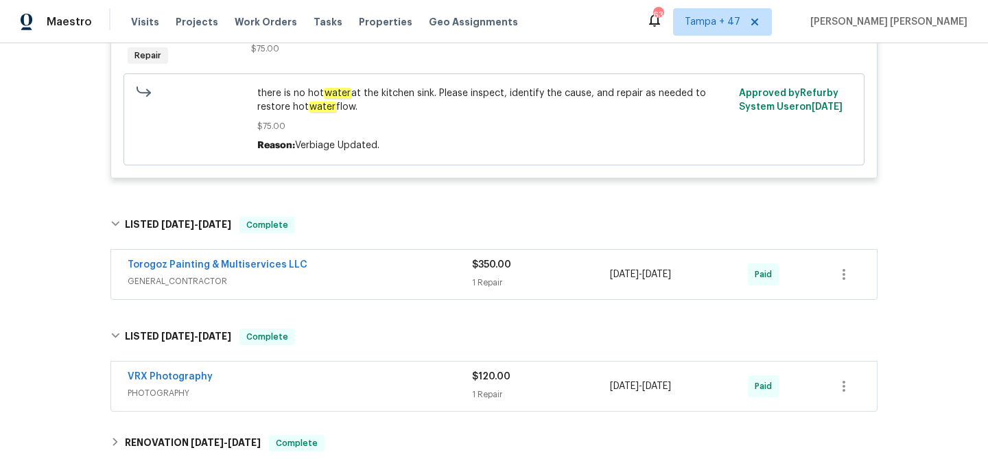
click at [359, 261] on div "Torogoz Painting & Multiservices LLC" at bounding box center [300, 266] width 344 height 16
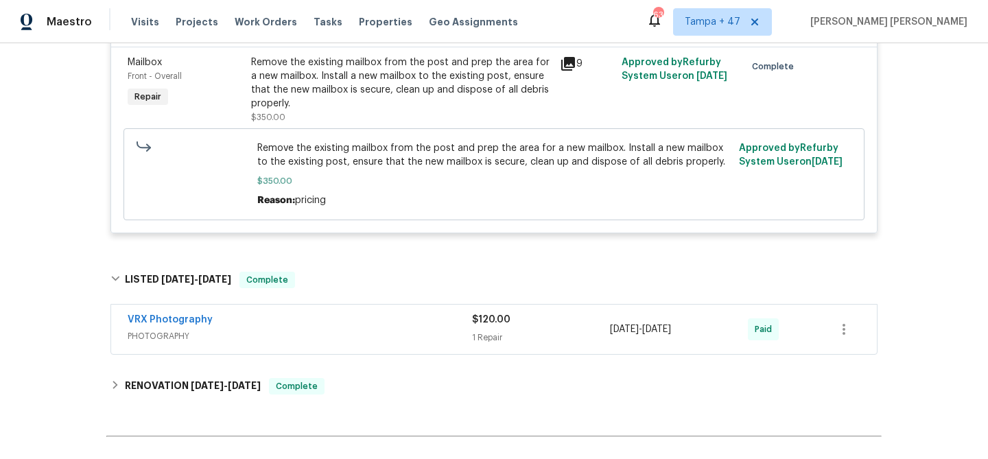
scroll to position [1771, 0]
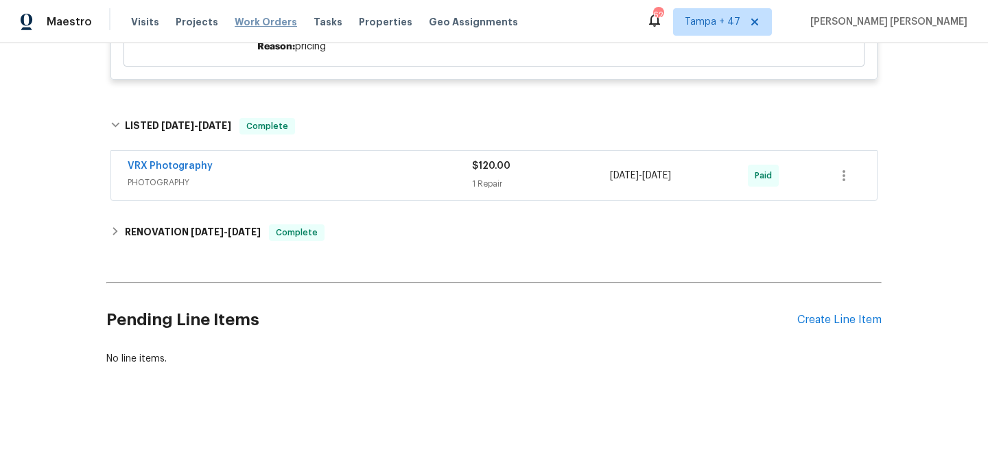
click at [272, 22] on span "Work Orders" at bounding box center [266, 22] width 62 height 14
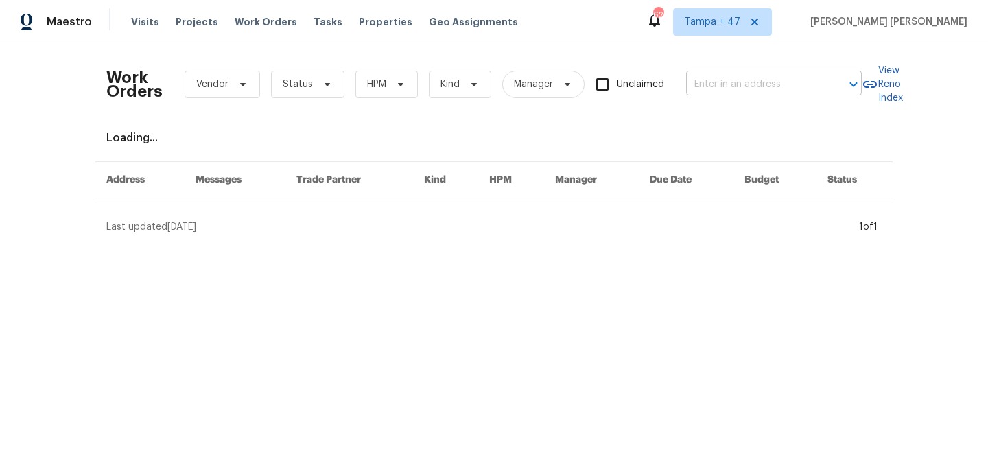
click at [720, 82] on input "text" at bounding box center [754, 84] width 137 height 21
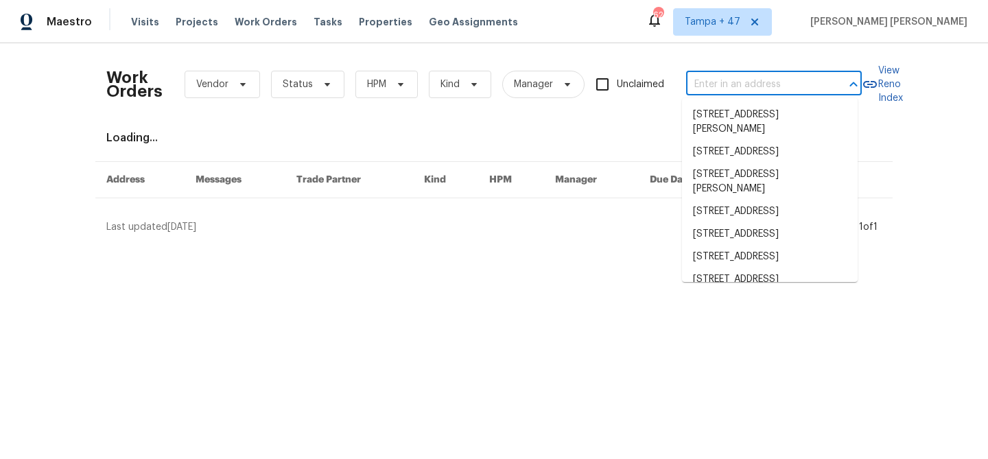
paste input "[STREET_ADDRESS]"
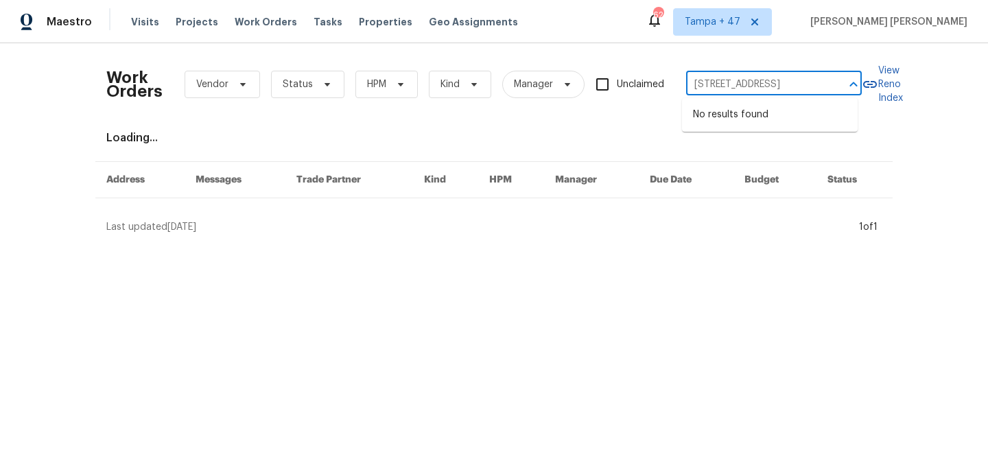
click at [733, 85] on input "[STREET_ADDRESS]" at bounding box center [754, 84] width 137 height 21
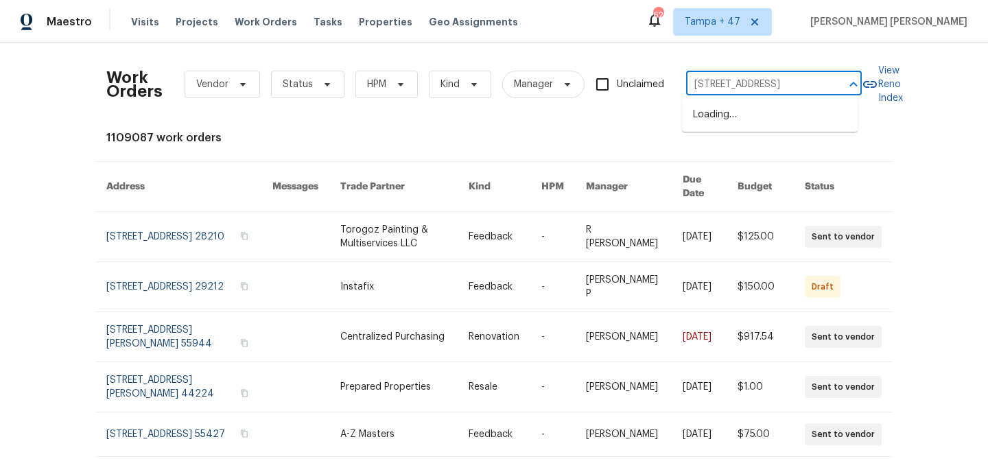
type input "[STREET_ADDRESS]"
click at [756, 126] on li "[STREET_ADDRESS]" at bounding box center [770, 115] width 176 height 23
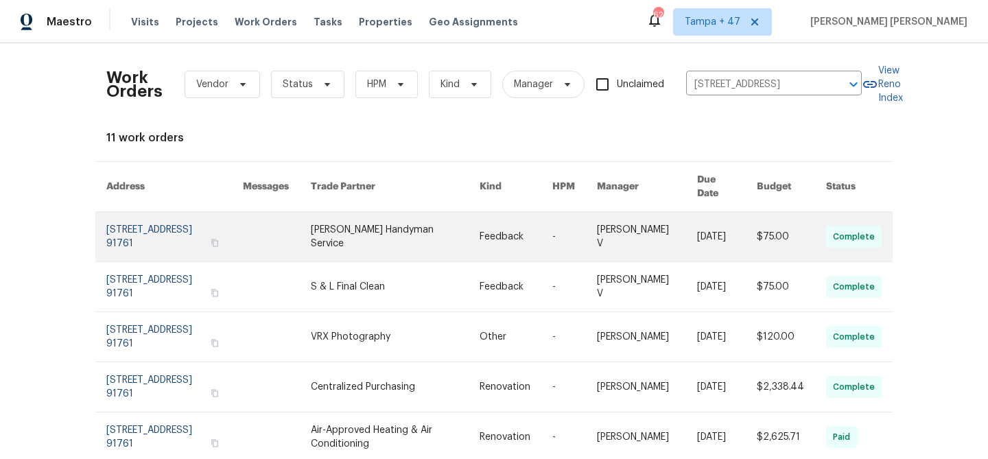
click at [700, 226] on link at bounding box center [727, 236] width 60 height 49
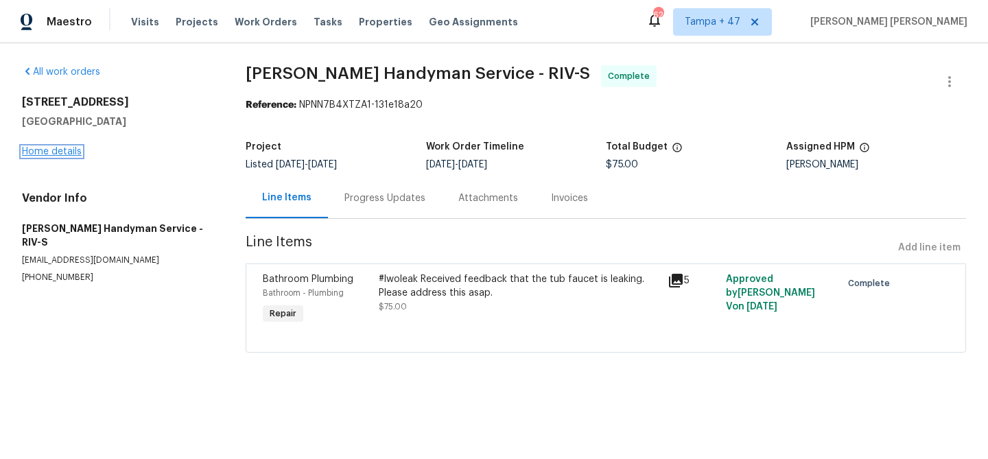
click at [67, 154] on link "Home details" at bounding box center [52, 152] width 60 height 10
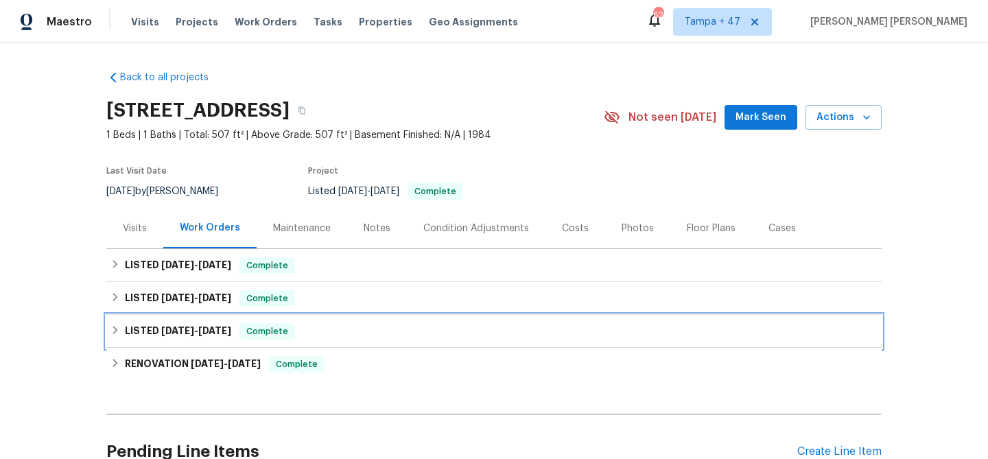
click at [241, 324] on span "Complete" at bounding box center [267, 331] width 53 height 14
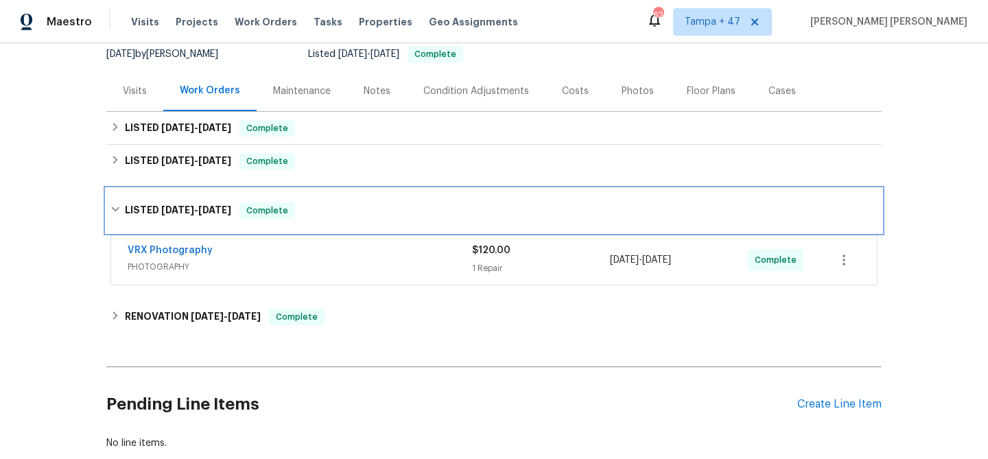
scroll to position [232, 0]
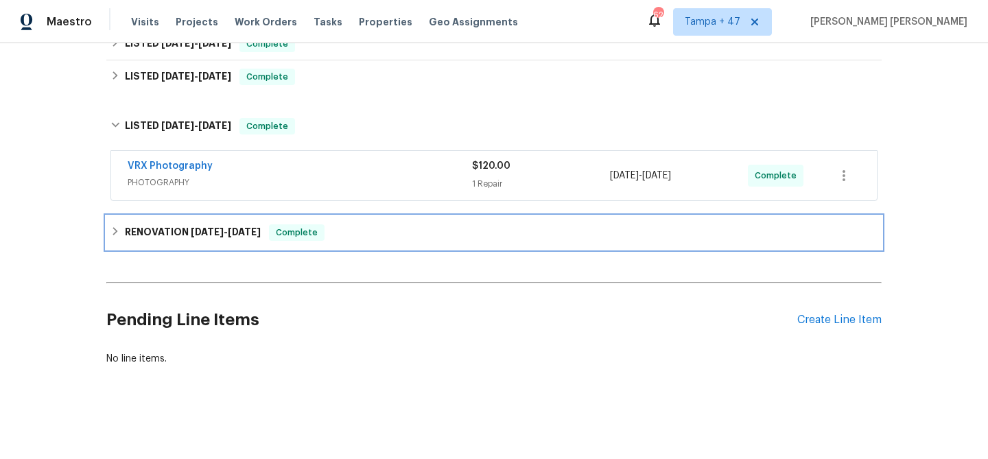
click at [256, 227] on span "[DATE]" at bounding box center [244, 232] width 33 height 10
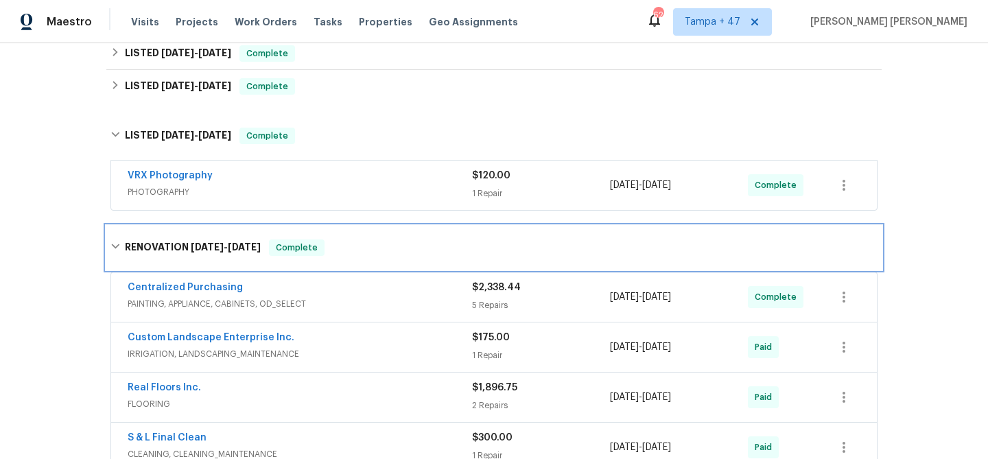
scroll to position [202, 0]
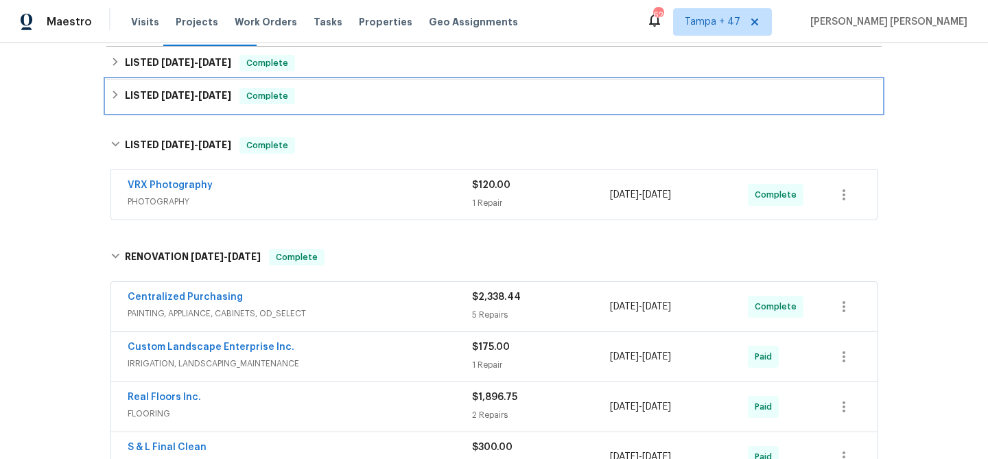
click at [270, 100] on span "Complete" at bounding box center [267, 96] width 53 height 14
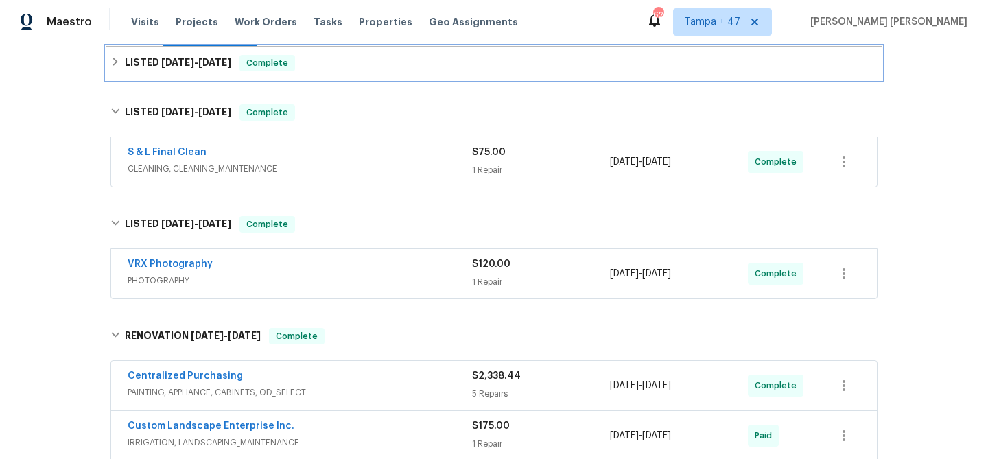
click at [299, 71] on div "LISTED [DATE] - [DATE] Complete" at bounding box center [493, 63] width 775 height 33
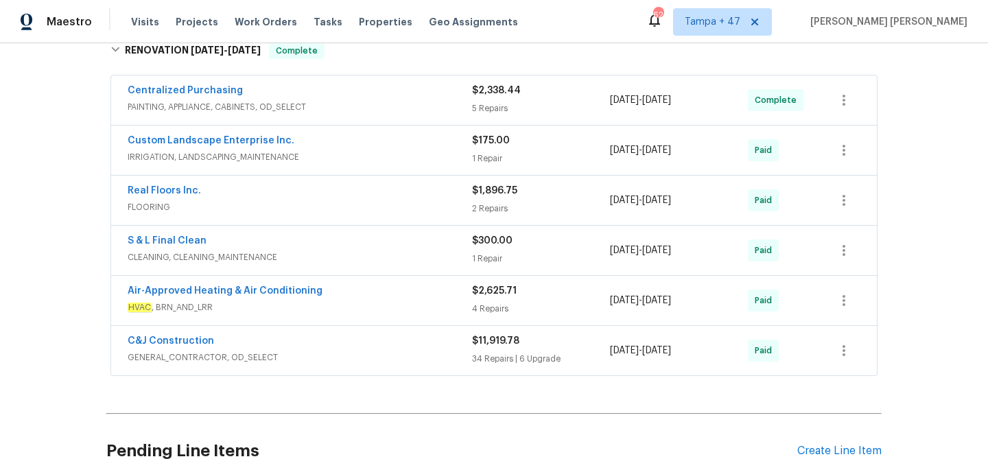
scroll to position [221, 0]
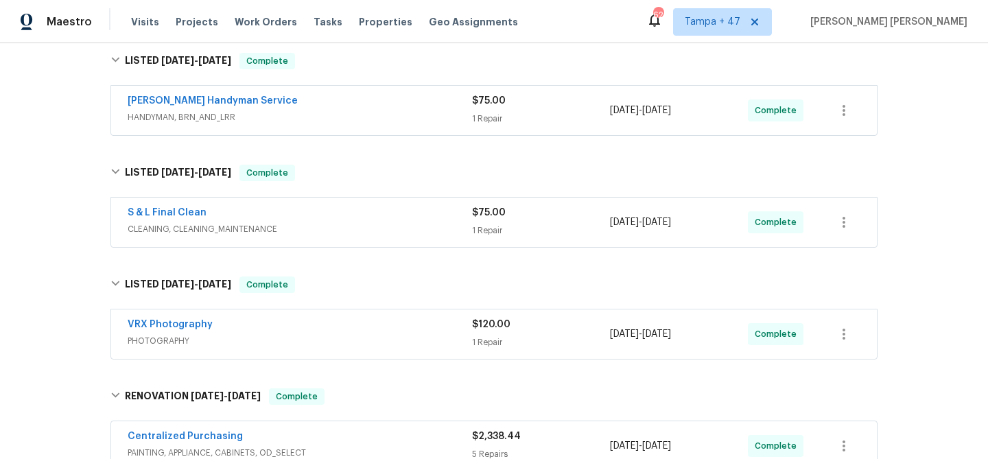
click at [381, 324] on div "VRX Photography" at bounding box center [300, 326] width 344 height 16
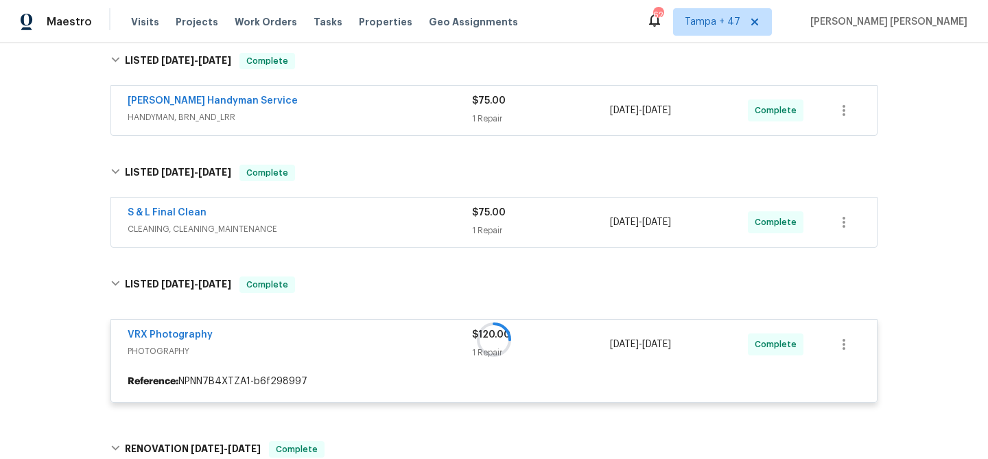
click at [421, 209] on div "S & L Final Clean" at bounding box center [300, 214] width 344 height 16
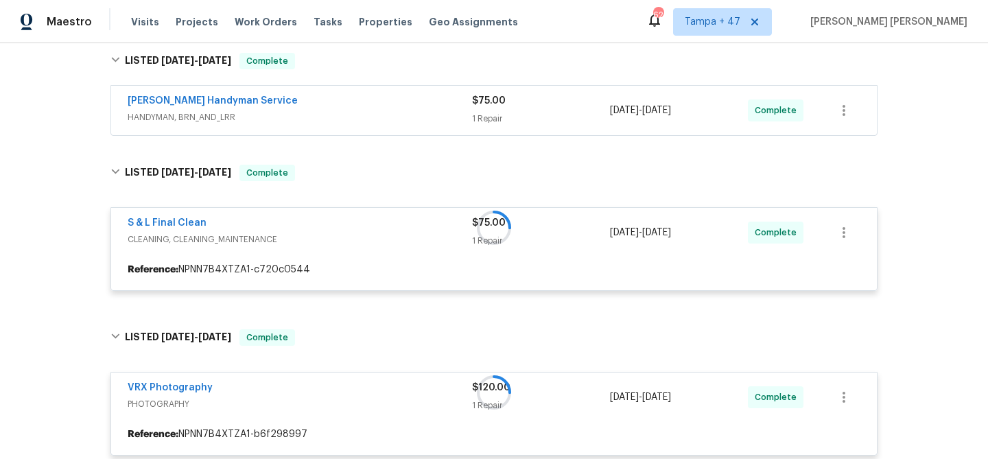
click at [441, 102] on div "[PERSON_NAME] Handyman Service" at bounding box center [300, 102] width 344 height 16
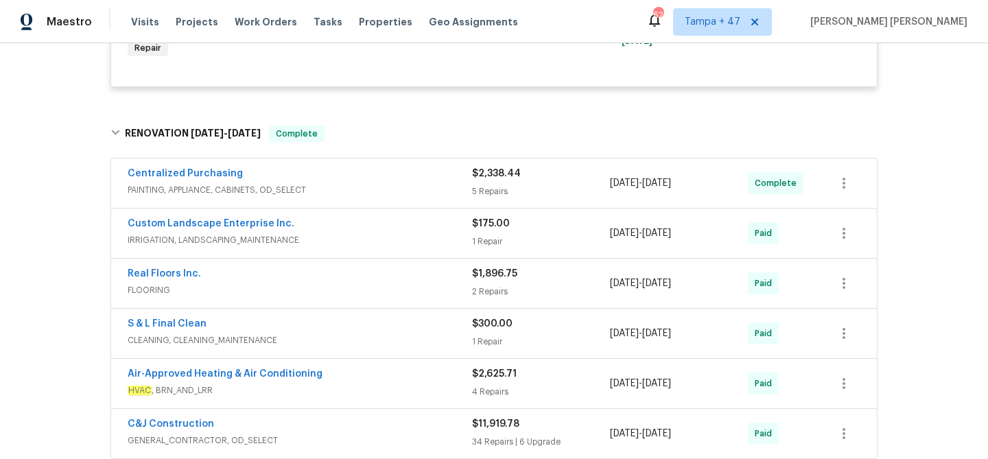
scroll to position [1122, 0]
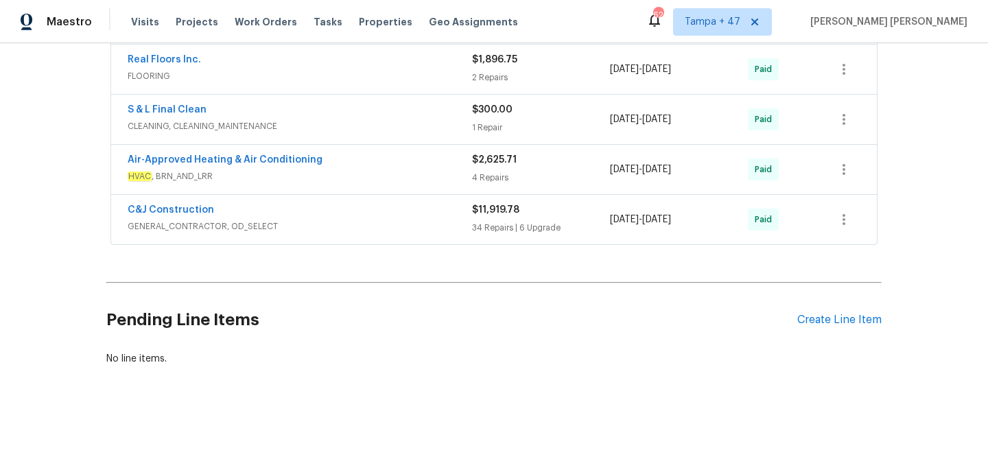
click at [394, 204] on div "C&J Construction" at bounding box center [300, 211] width 344 height 16
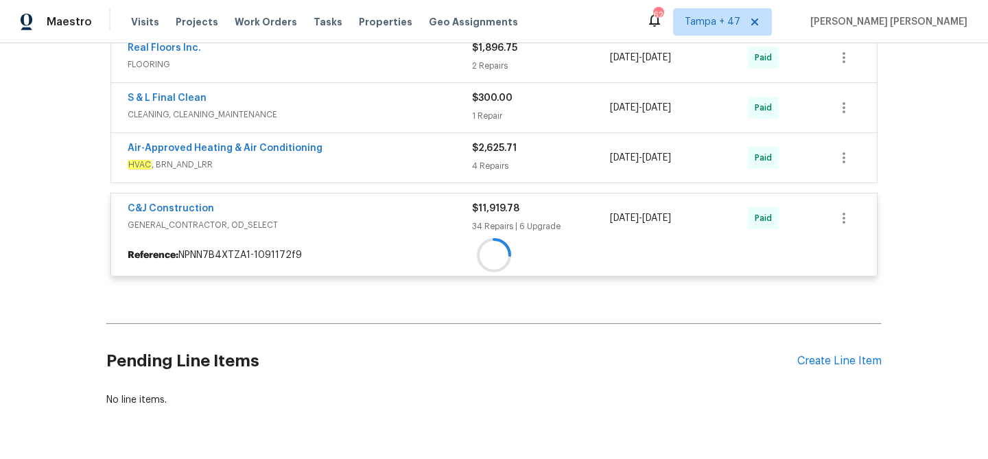
click at [415, 150] on div "Air-Approved Heating & Air Conditioning" at bounding box center [300, 149] width 344 height 16
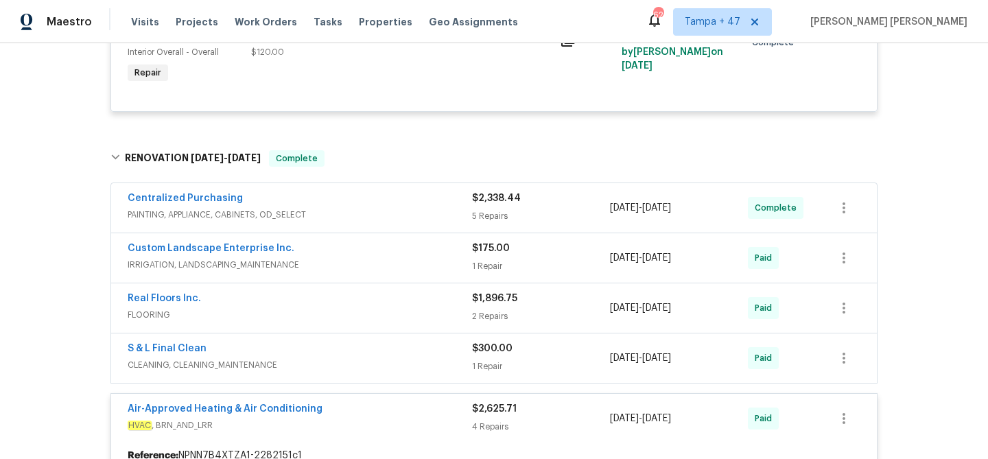
scroll to position [871, 0]
click at [419, 350] on div "S & L Final Clean" at bounding box center [300, 350] width 344 height 16
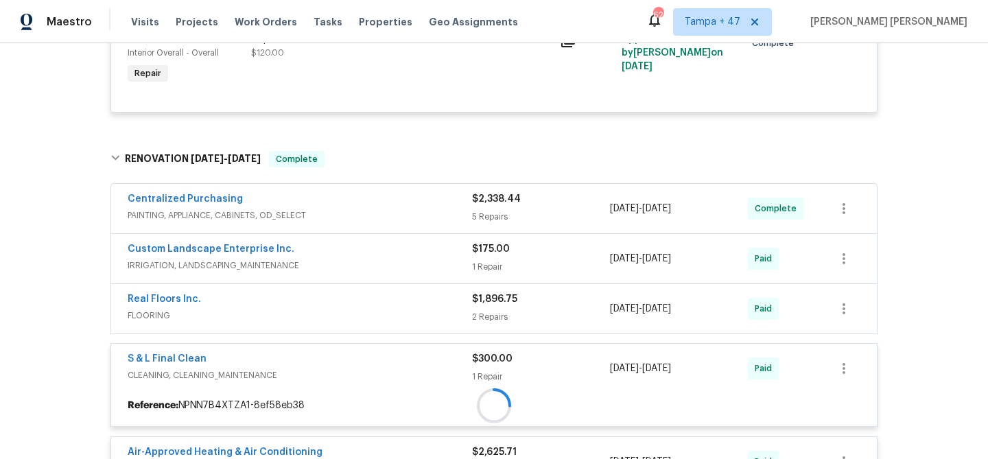
click at [432, 299] on div "Real Floors Inc." at bounding box center [300, 300] width 344 height 16
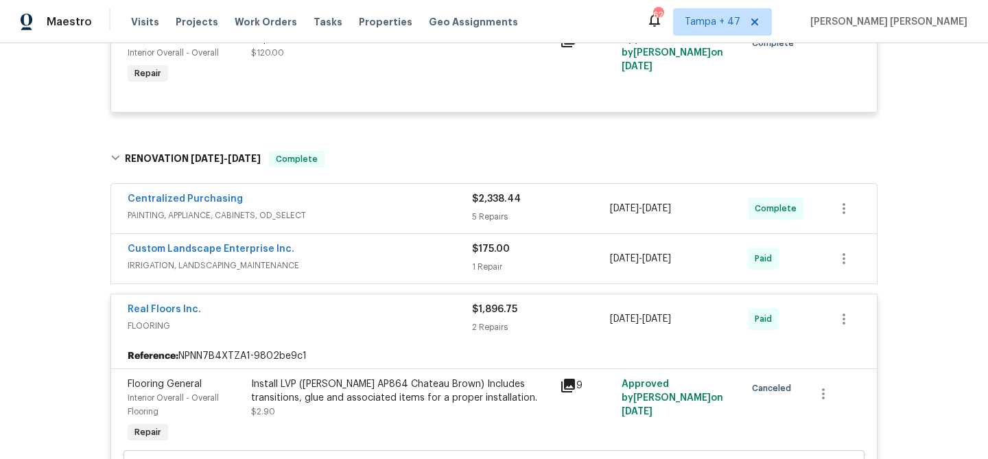
click at [436, 254] on div "Custom Landscape Enterprise Inc." at bounding box center [300, 250] width 344 height 16
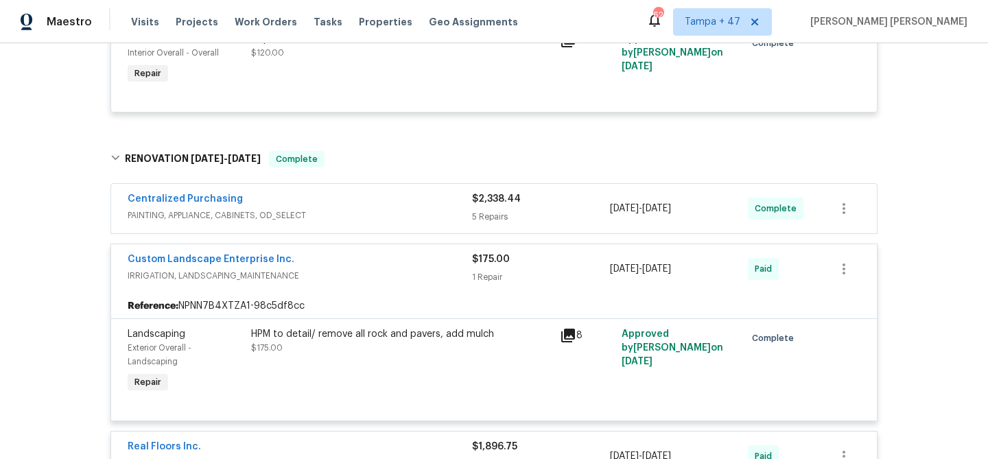
click at [385, 208] on div "Centralized Purchasing" at bounding box center [300, 200] width 344 height 16
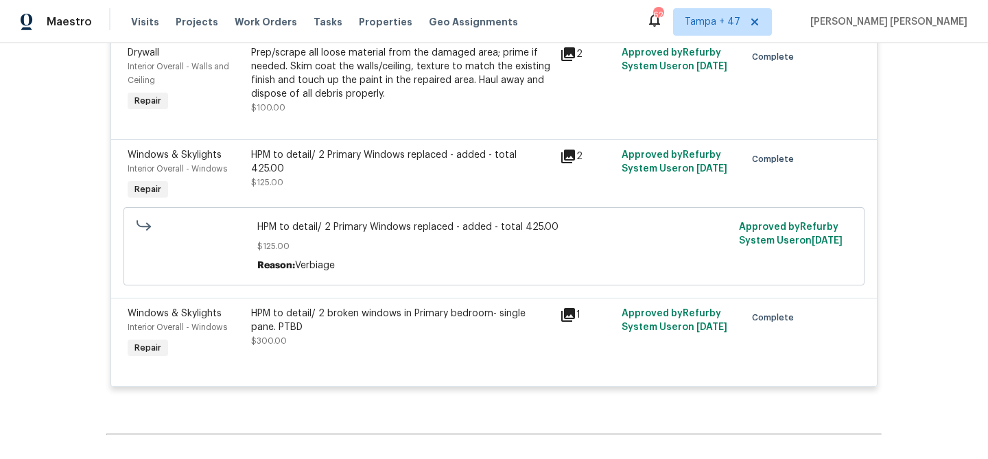
scroll to position [6944, 0]
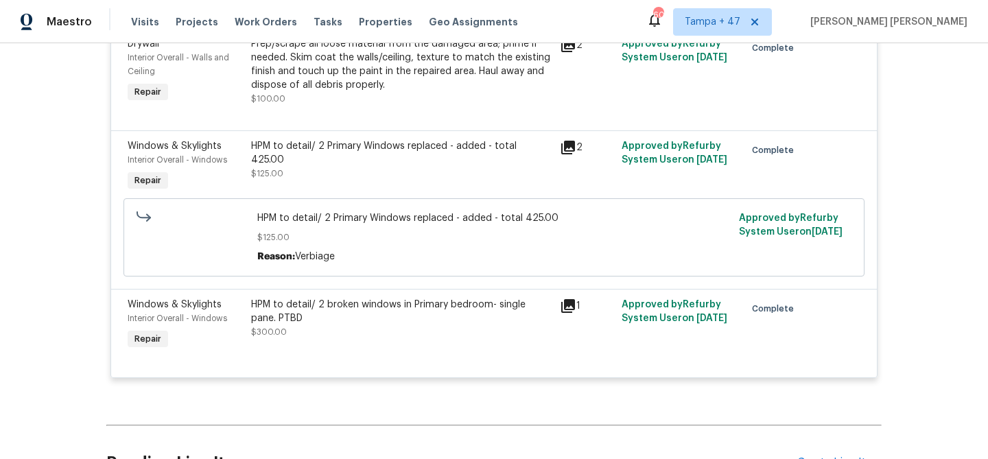
click at [255, 13] on div "Visits Projects Work Orders Tasks Properties Geo Assignments" at bounding box center [332, 21] width 403 height 27
click at [252, 22] on span "Work Orders" at bounding box center [266, 22] width 62 height 14
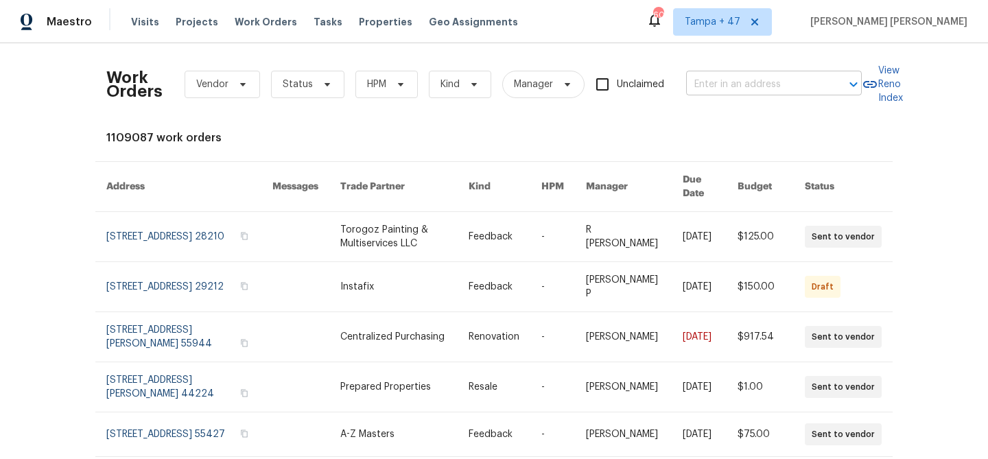
click at [744, 91] on input "text" at bounding box center [754, 84] width 137 height 21
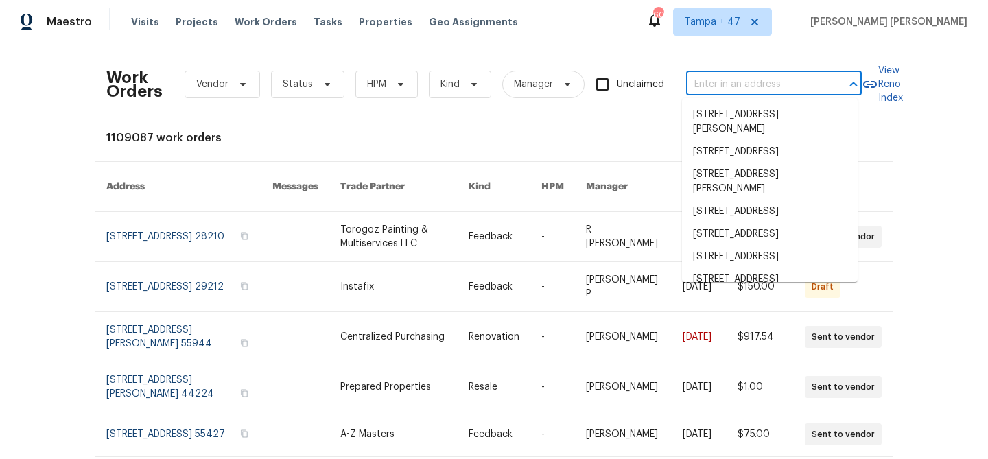
paste input "[STREET_ADDRESS]"
type input "[STREET_ADDRESS]"
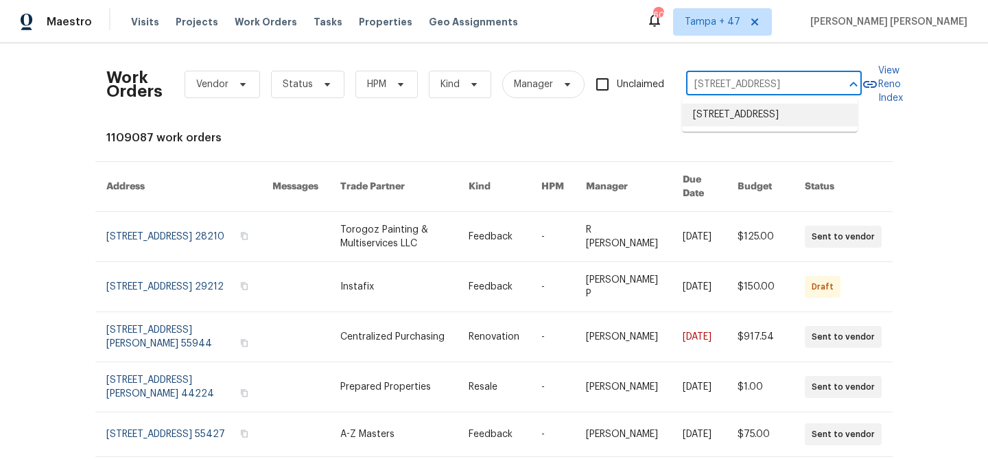
click at [730, 117] on li "[STREET_ADDRESS]" at bounding box center [770, 115] width 176 height 23
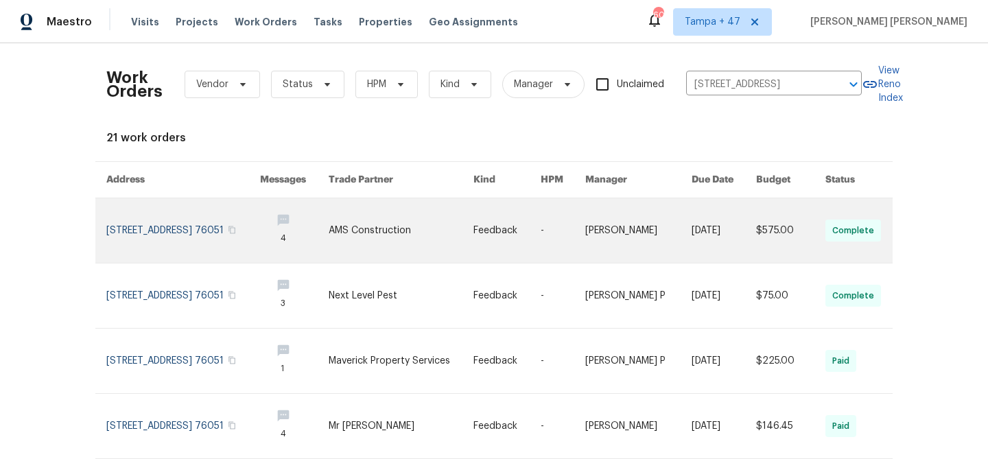
click at [692, 213] on link at bounding box center [724, 230] width 64 height 64
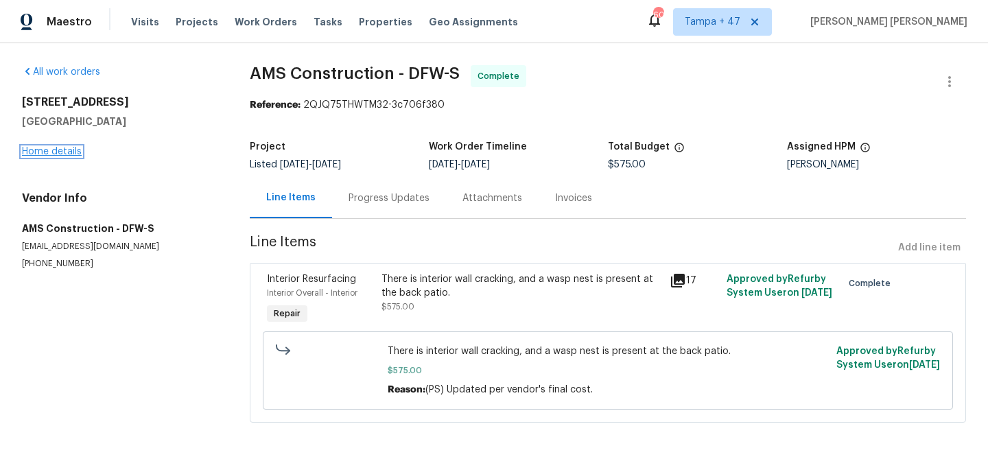
click at [58, 154] on link "Home details" at bounding box center [52, 152] width 60 height 10
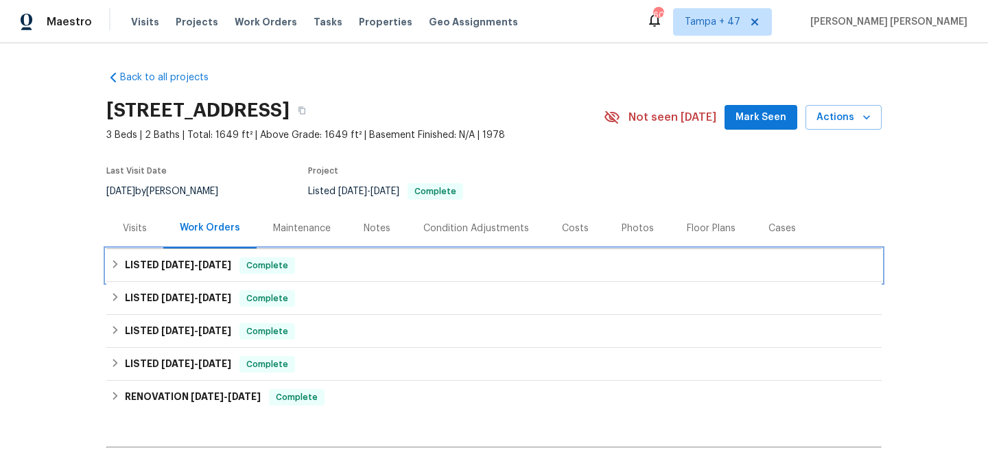
click at [220, 264] on span "[DATE]" at bounding box center [214, 265] width 33 height 10
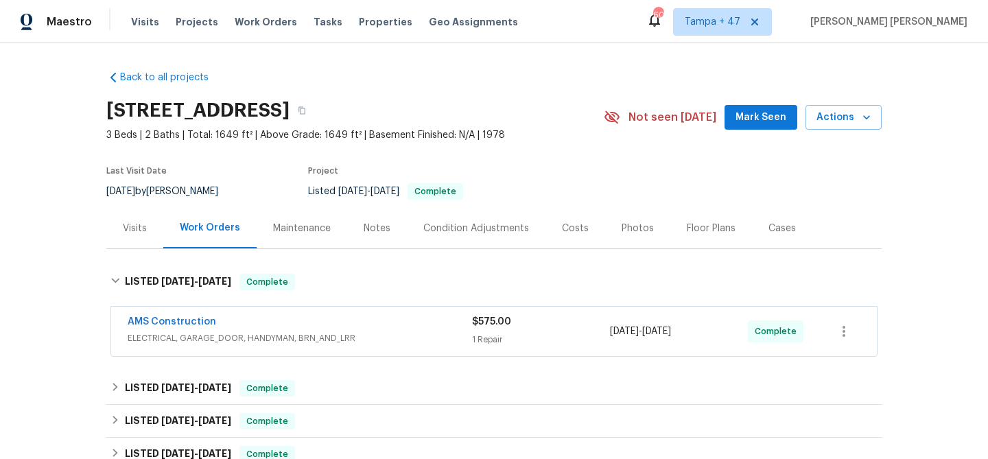
click at [401, 319] on div "AMS Construction" at bounding box center [300, 323] width 344 height 16
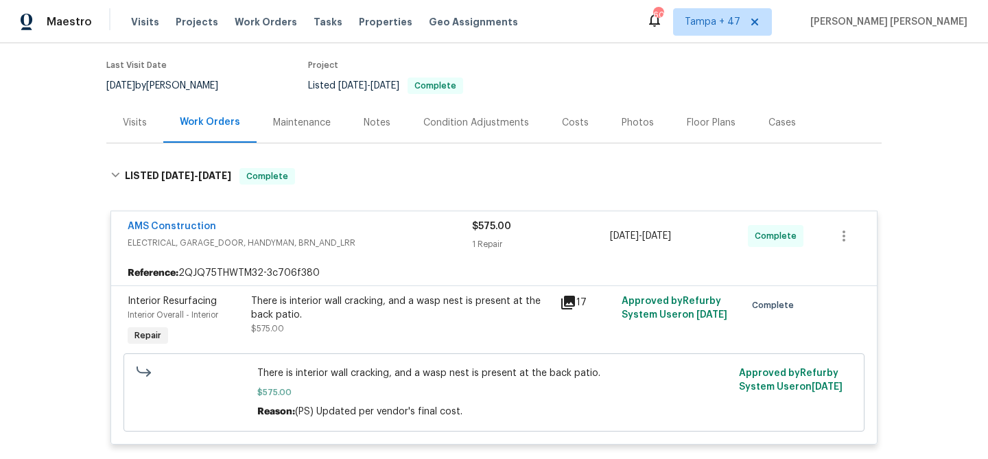
scroll to position [246, 0]
